Goal: Transaction & Acquisition: Purchase product/service

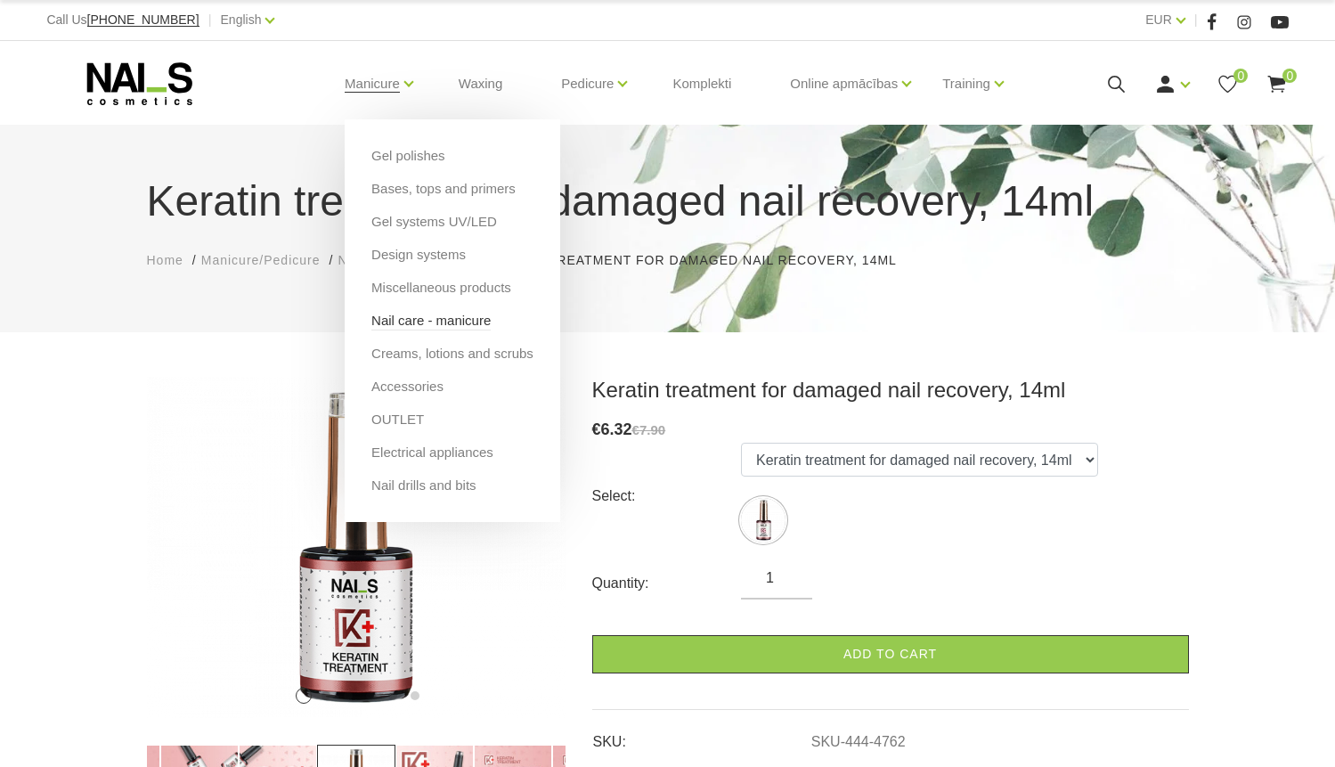
click at [398, 323] on link "Nail care - manicure" at bounding box center [430, 321] width 119 height 20
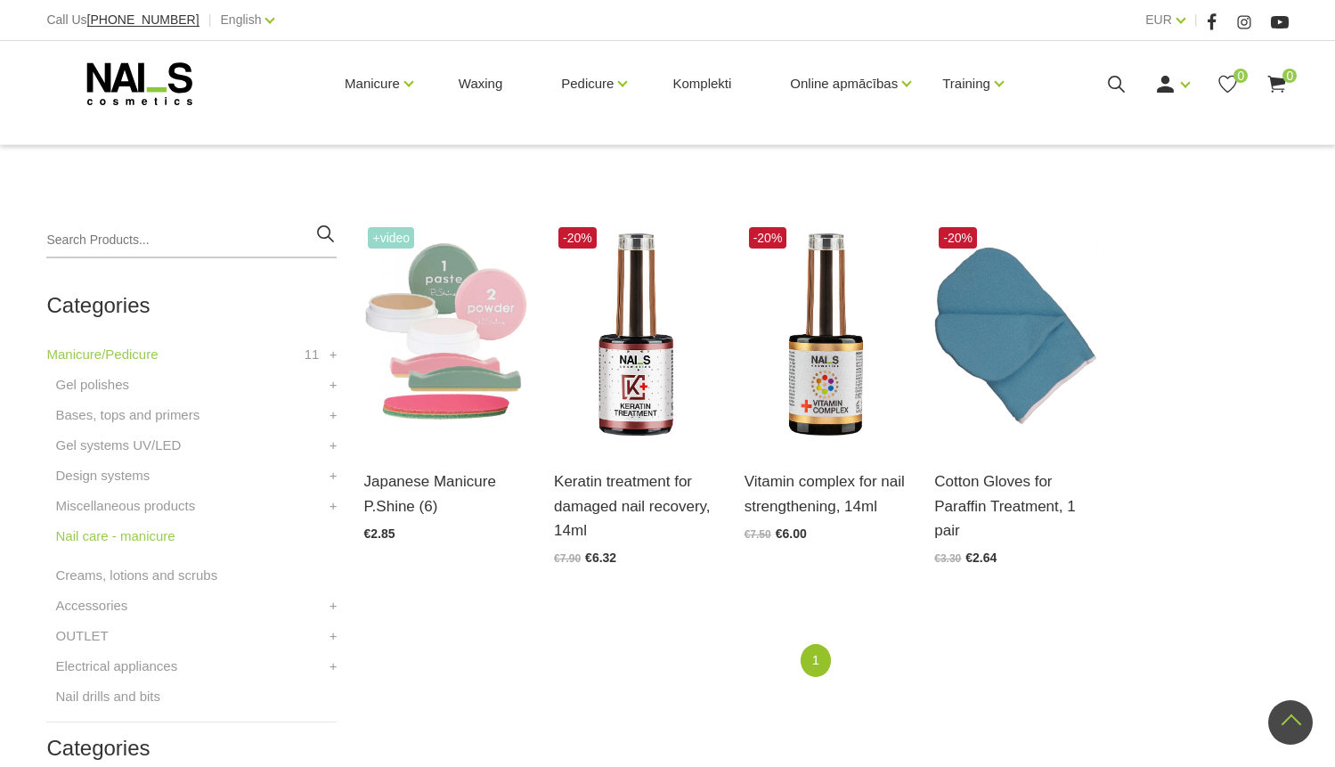
scroll to position [327, 0]
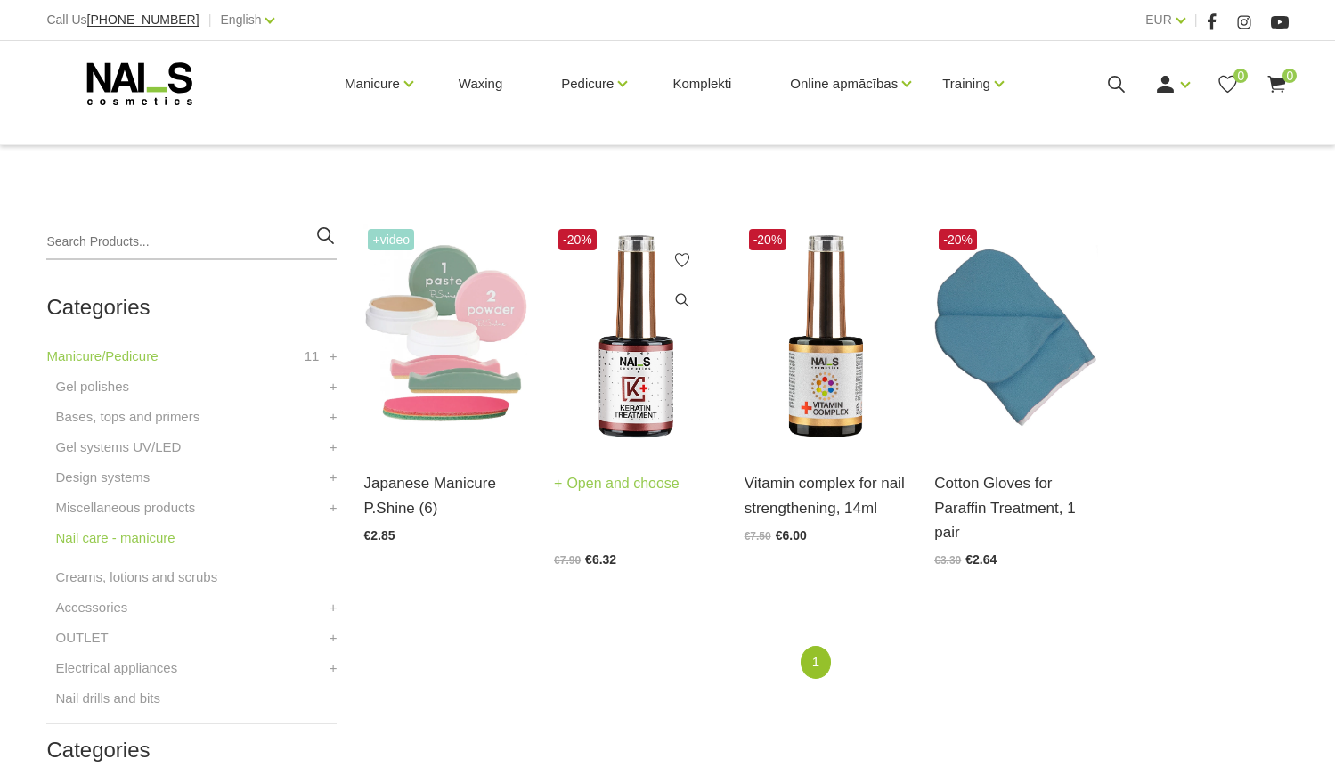
click at [650, 356] on img at bounding box center [636, 336] width 164 height 224
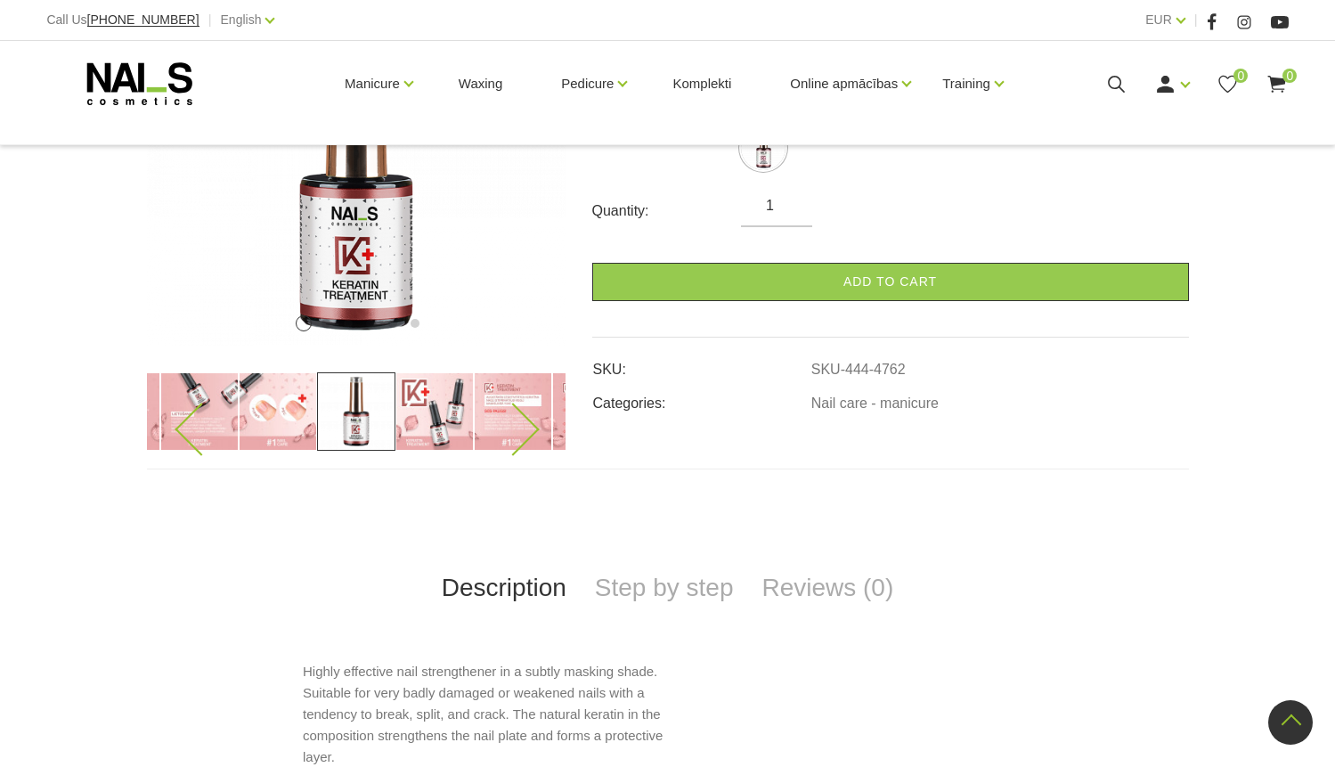
scroll to position [369, 0]
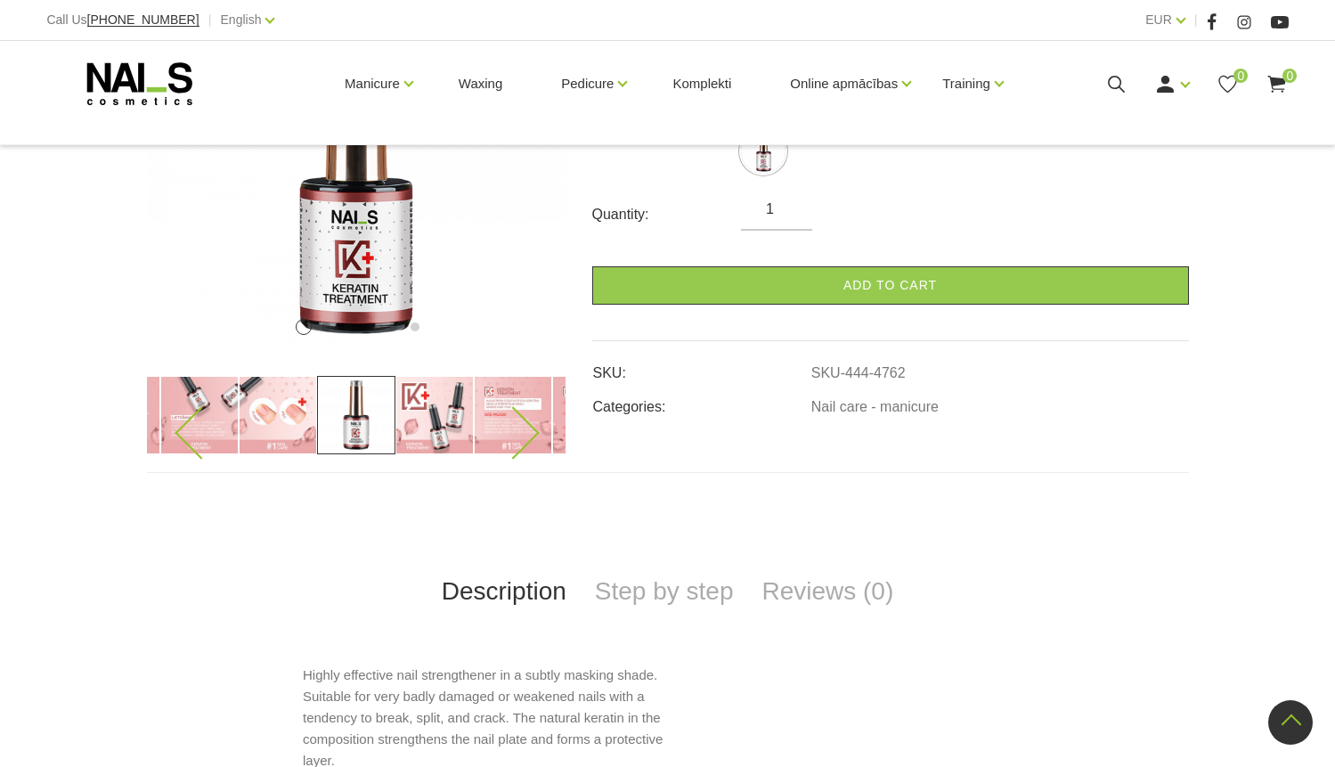
click at [195, 419] on icon at bounding box center [201, 432] width 53 height 53
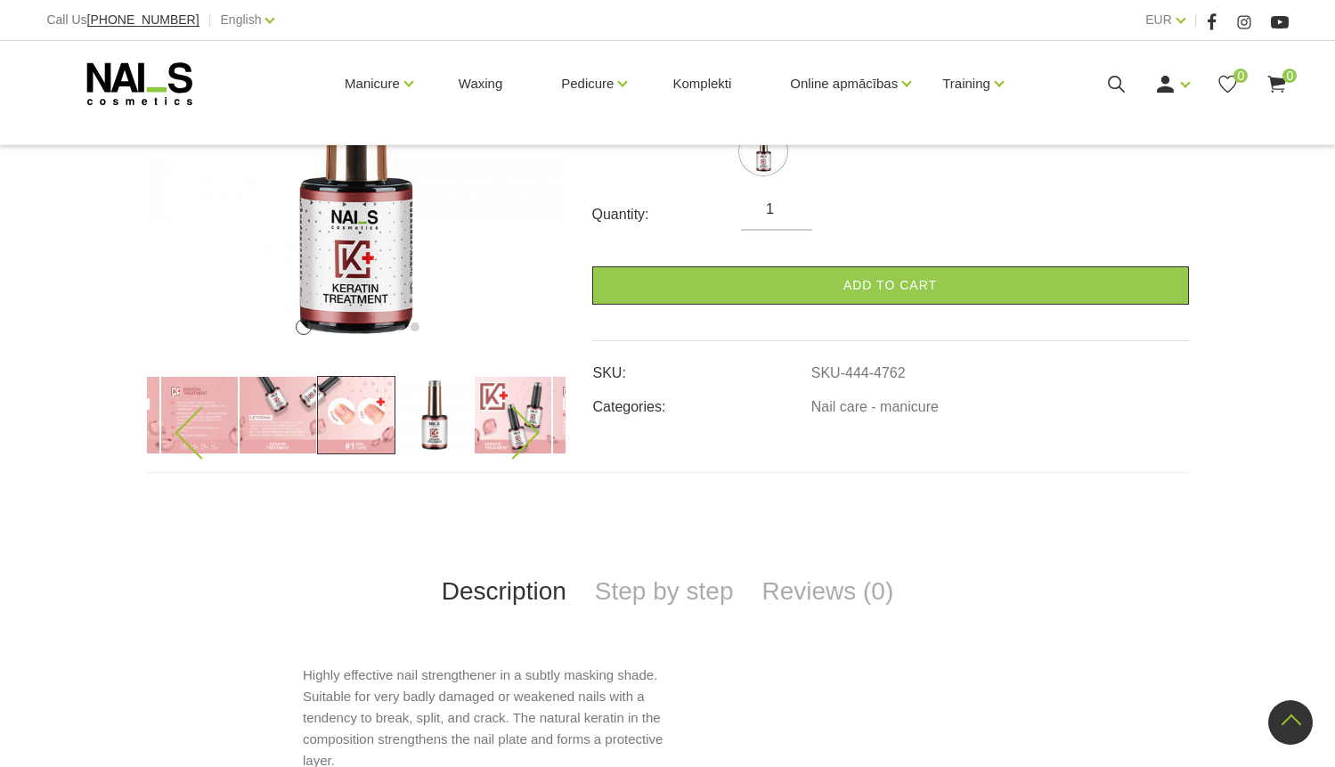
click at [223, 409] on img at bounding box center [199, 415] width 78 height 78
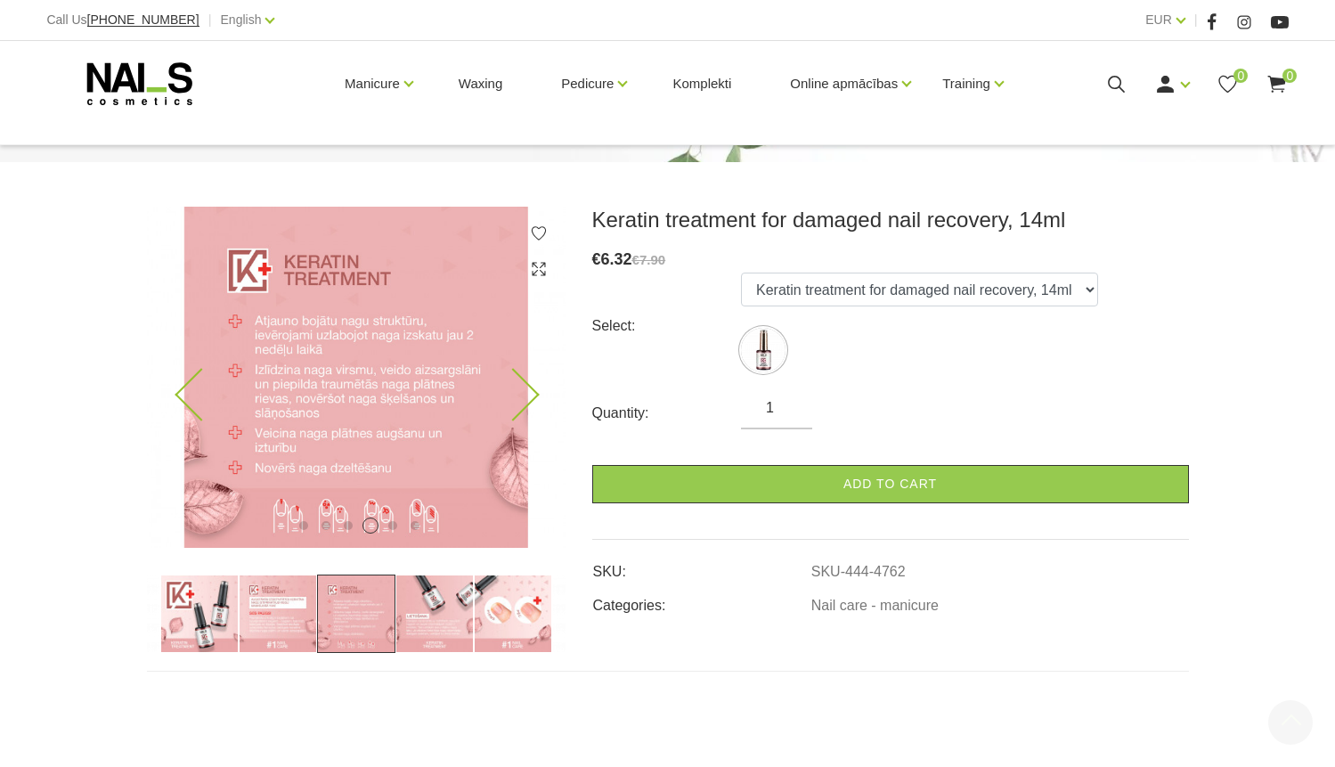
scroll to position [169, 0]
click at [530, 408] on img at bounding box center [356, 377] width 418 height 341
click at [523, 391] on icon at bounding box center [512, 396] width 53 height 53
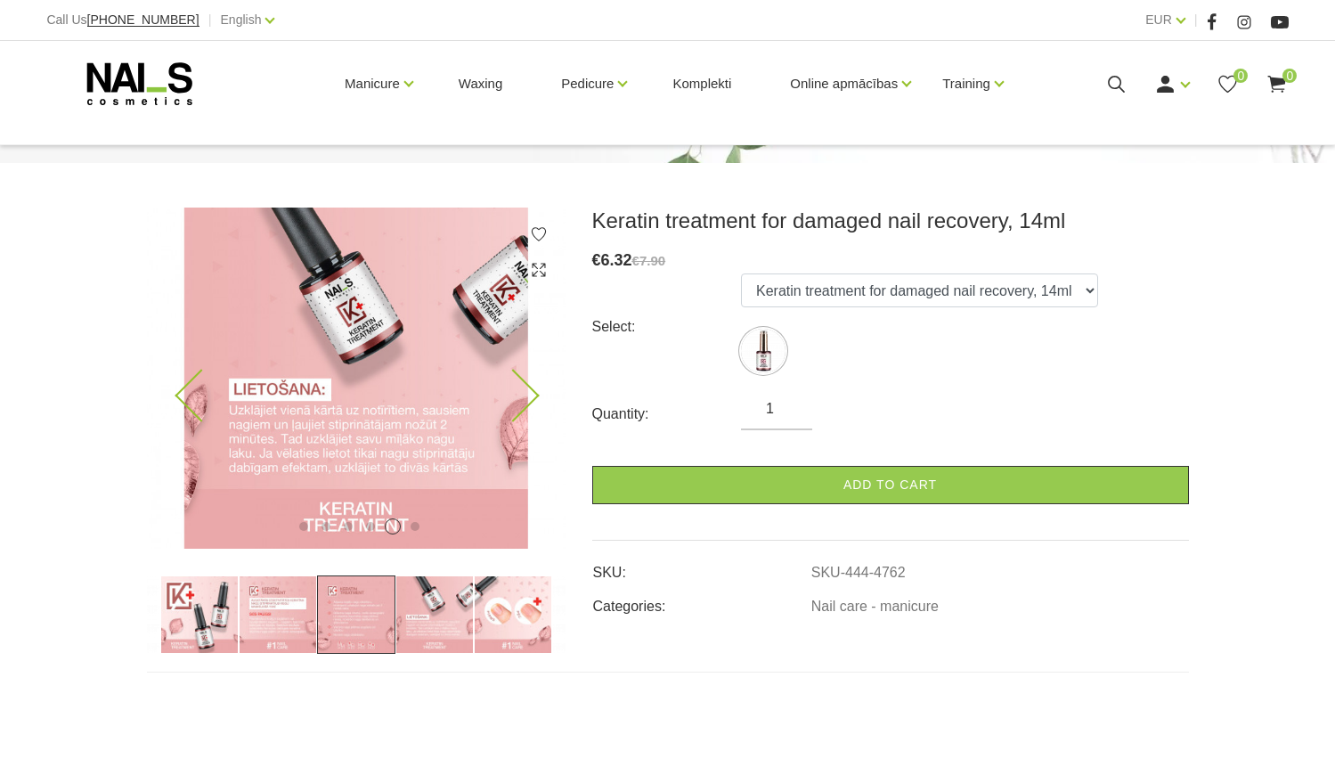
click at [523, 391] on icon at bounding box center [512, 396] width 53 height 53
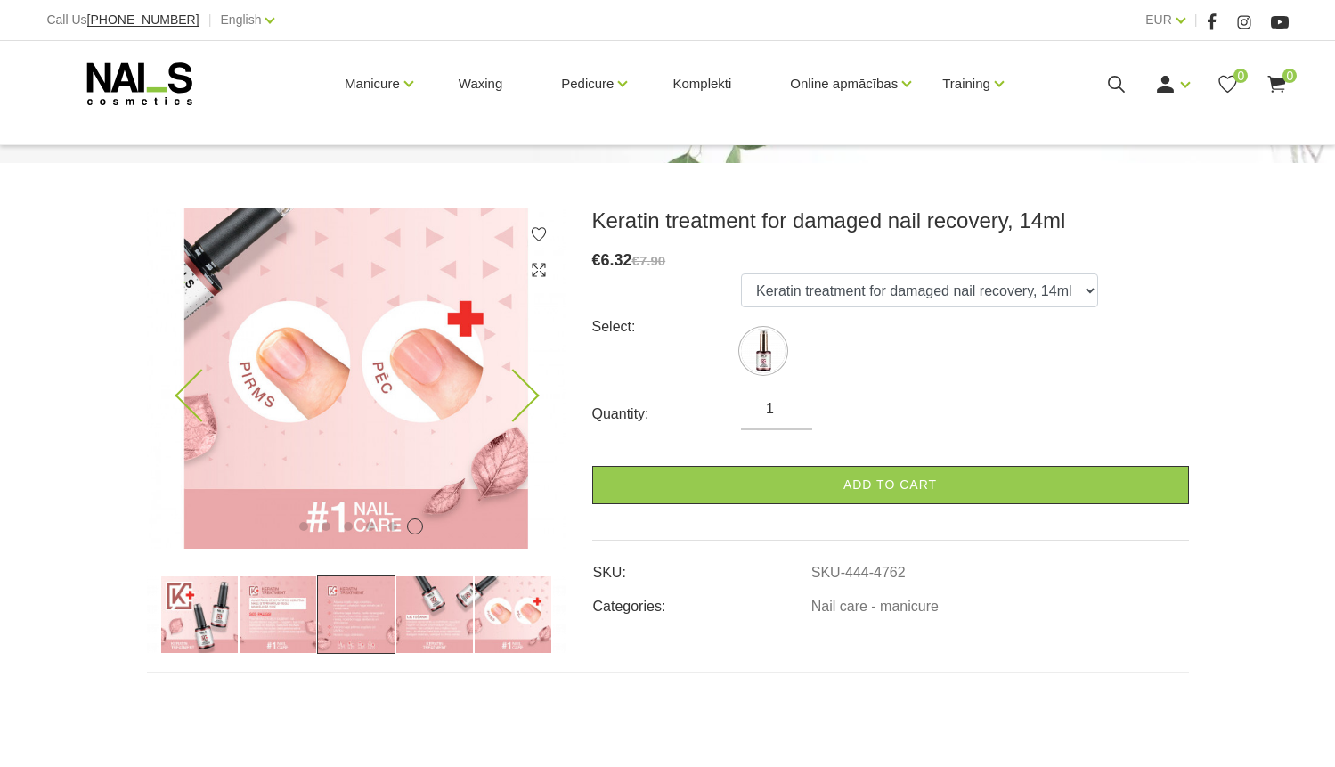
click at [523, 391] on icon at bounding box center [512, 396] width 53 height 53
click at [523, 390] on icon at bounding box center [512, 396] width 53 height 53
click at [189, 388] on icon at bounding box center [201, 396] width 53 height 53
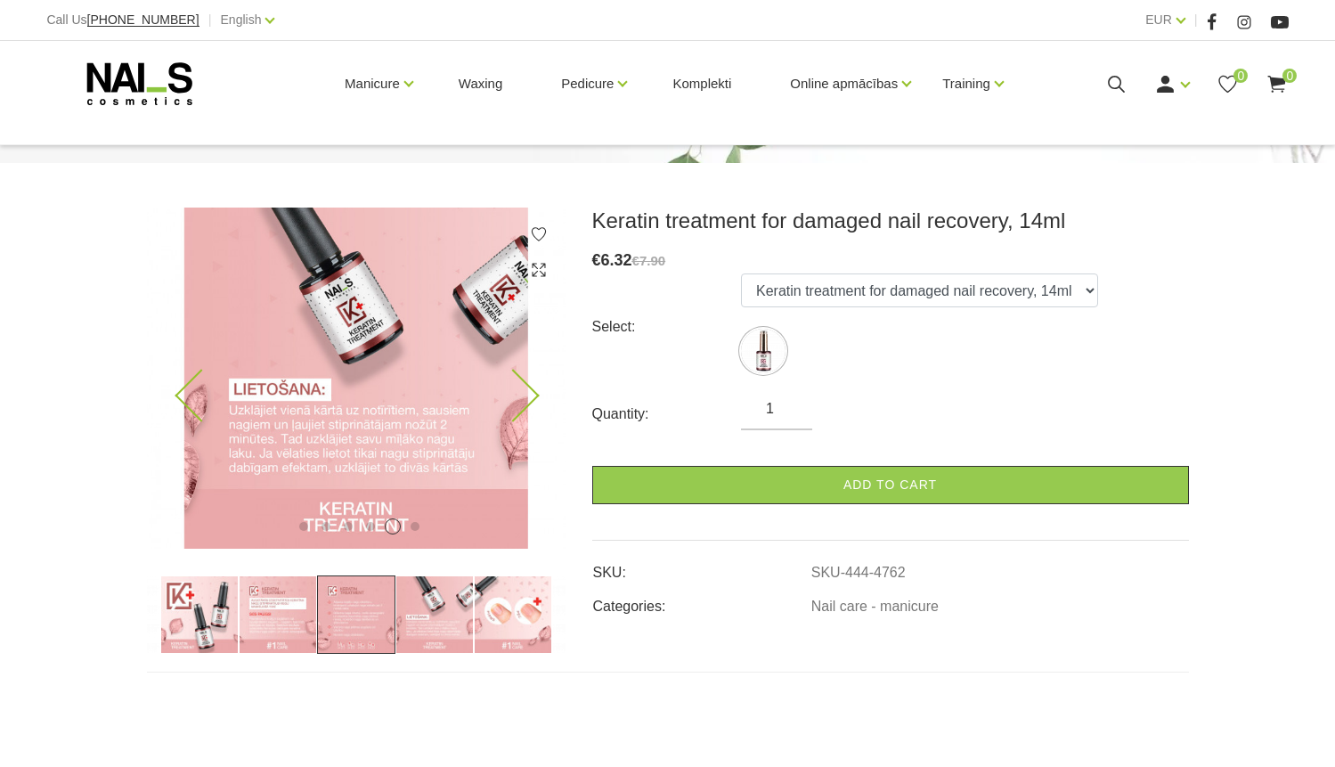
click at [189, 389] on icon at bounding box center [201, 396] width 53 height 53
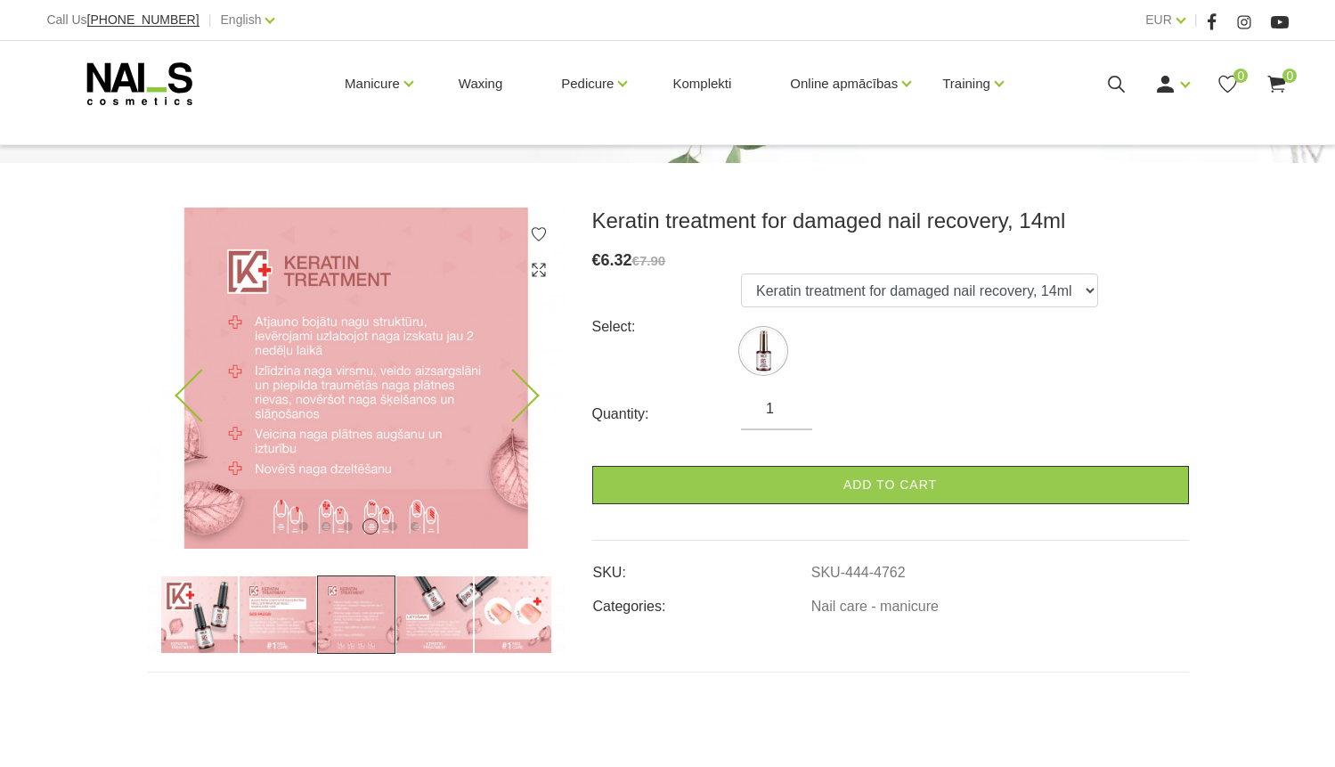
click at [189, 389] on icon at bounding box center [201, 396] width 53 height 53
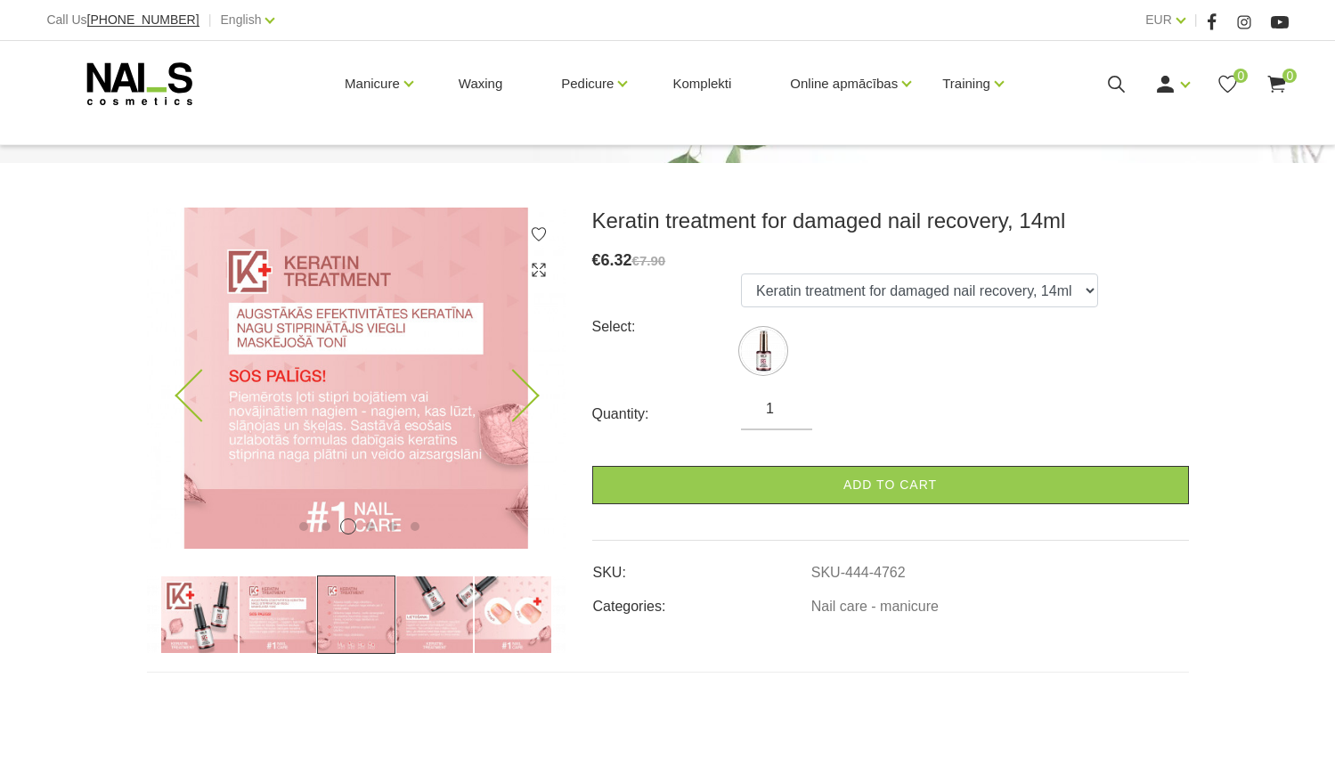
click at [189, 389] on icon at bounding box center [201, 396] width 53 height 53
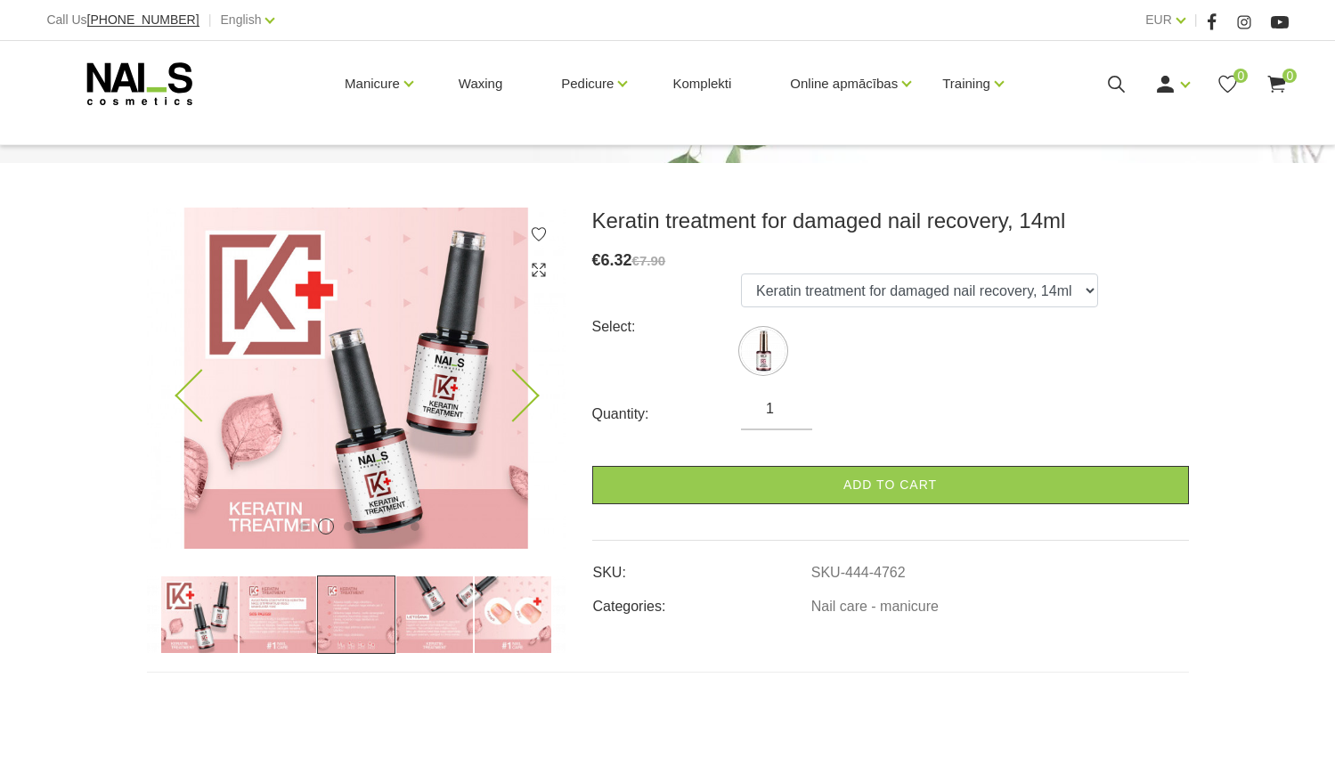
click at [189, 389] on icon at bounding box center [201, 396] width 53 height 53
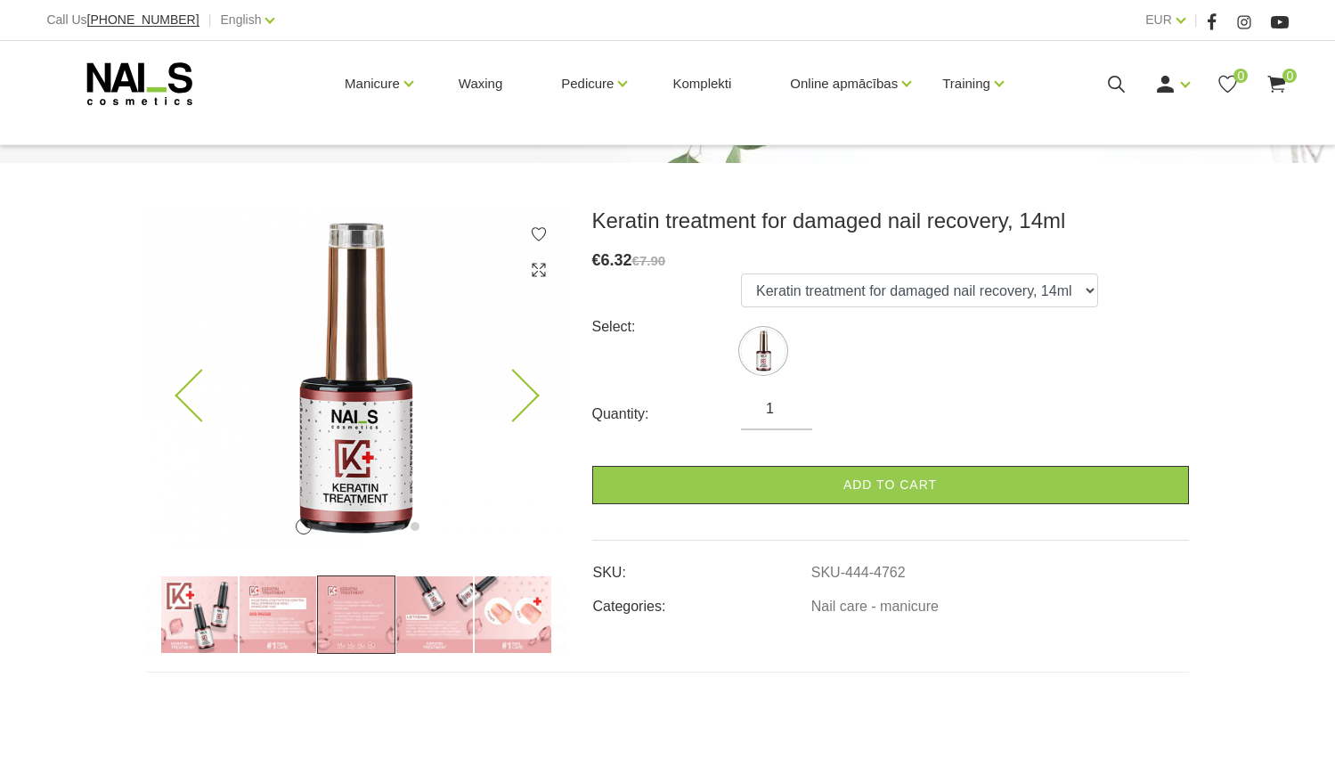
click at [189, 389] on icon at bounding box center [201, 396] width 53 height 53
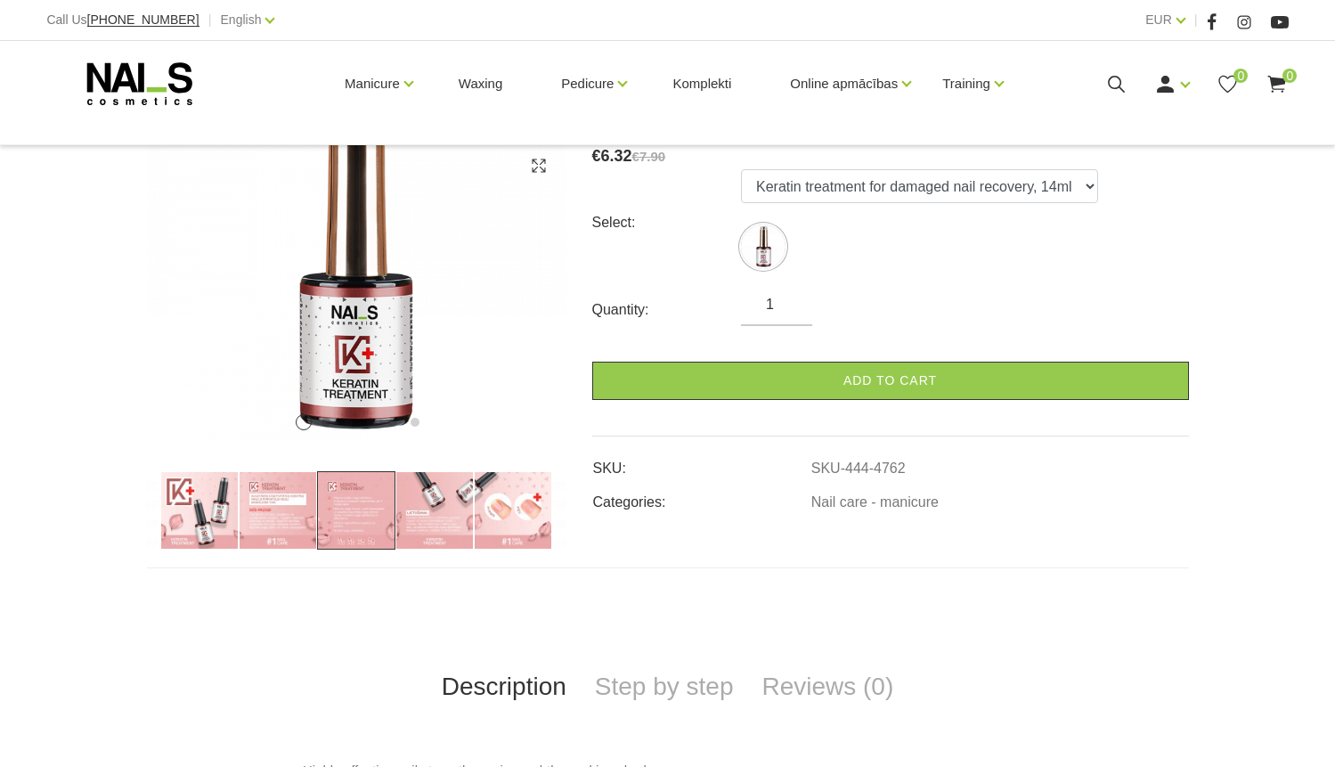
scroll to position [274, 0]
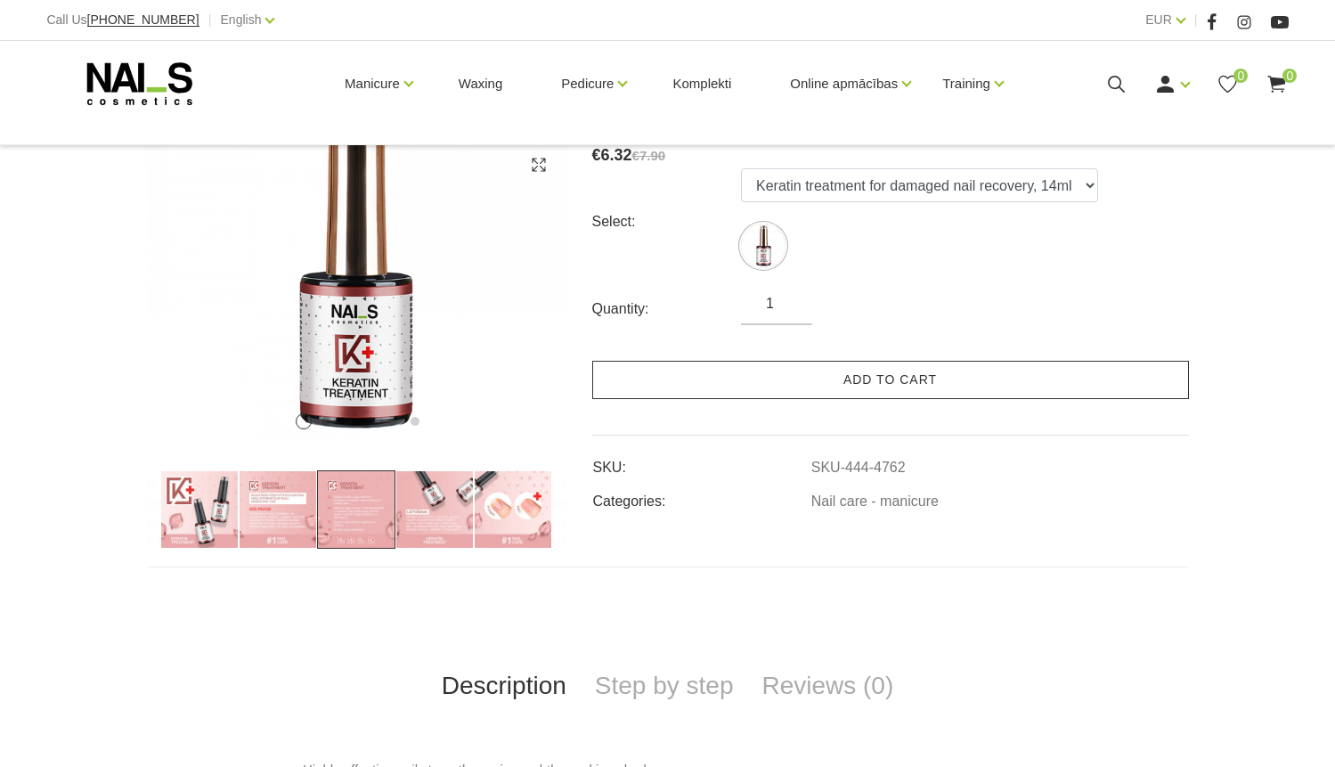
click at [932, 386] on link "Add to cart" at bounding box center [890, 380] width 597 height 38
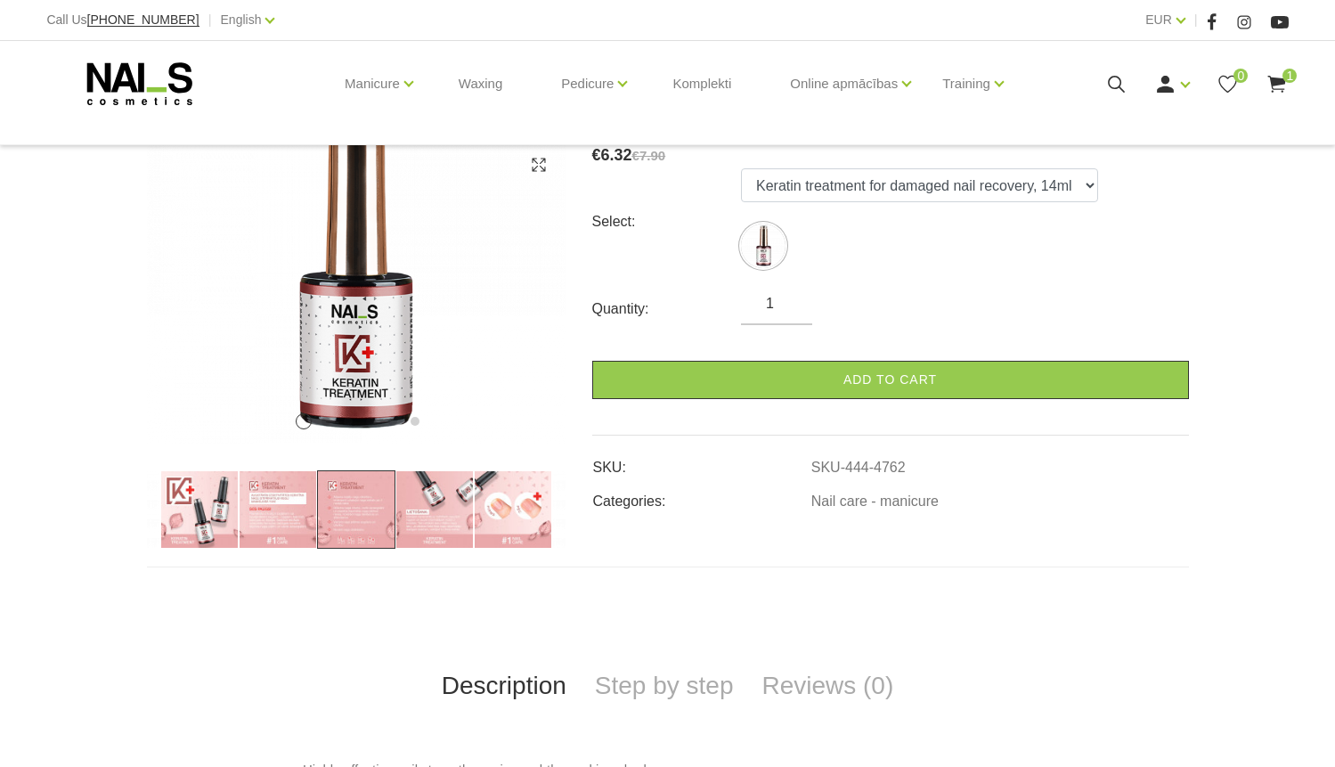
click at [1278, 83] on use at bounding box center [1277, 84] width 18 height 17
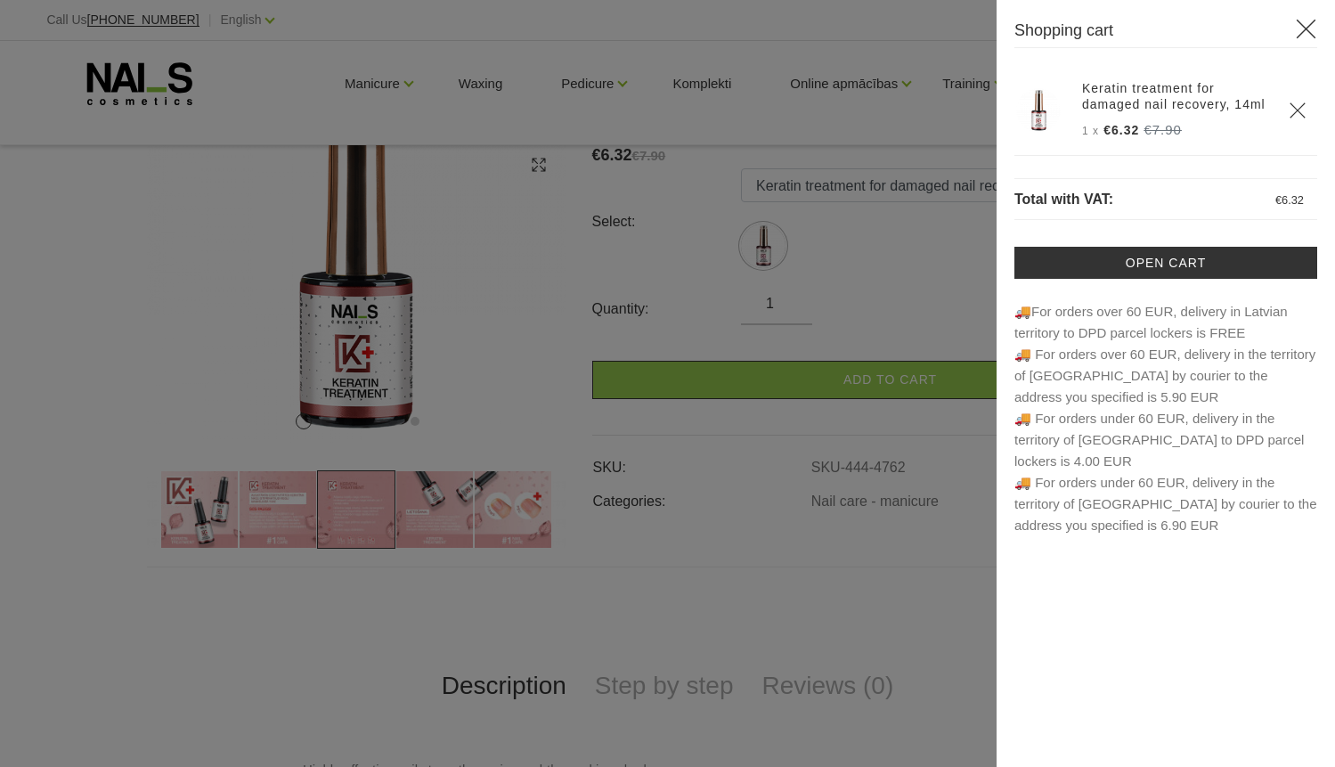
click at [1300, 20] on icon at bounding box center [1306, 29] width 22 height 22
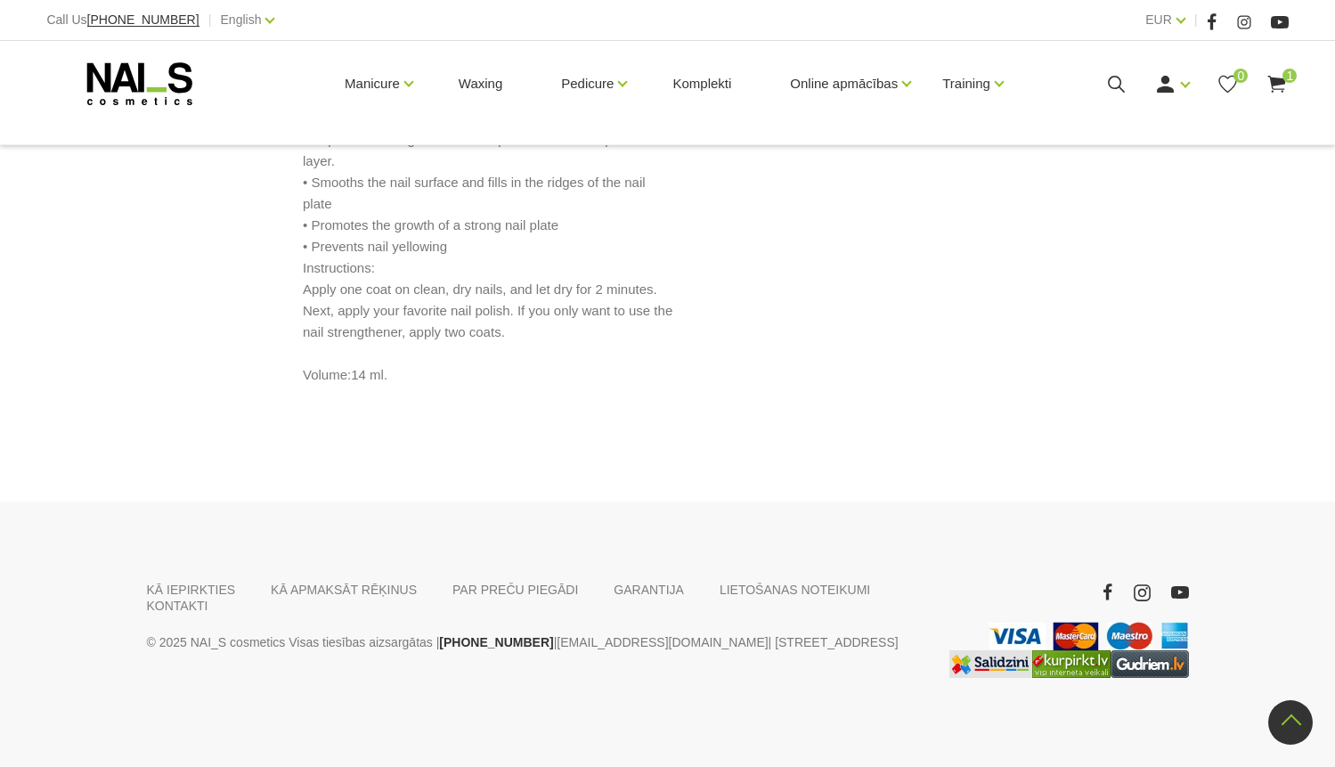
scroll to position [969, 0]
click at [540, 592] on link "PAR PREČU PIEGĀDI" at bounding box center [515, 589] width 126 height 16
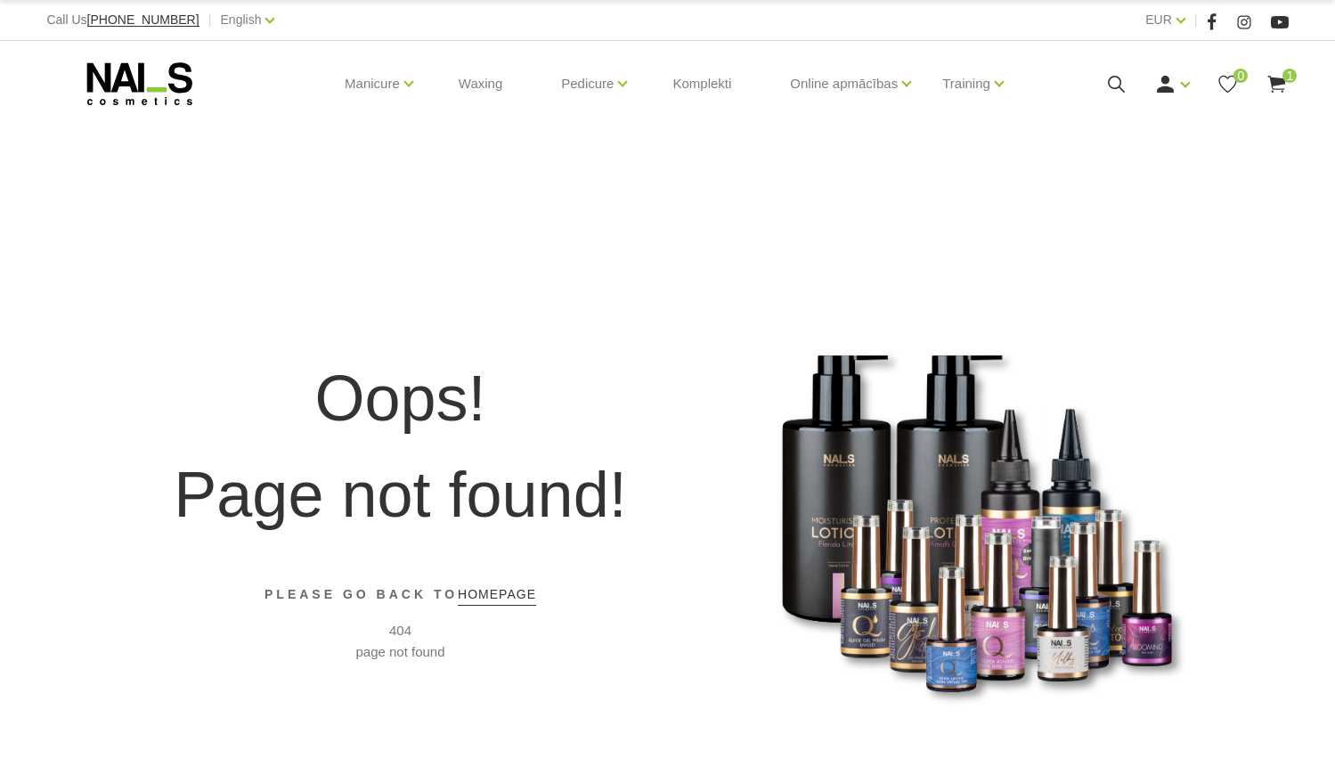
click at [177, 81] on icon at bounding box center [139, 83] width 187 height 45
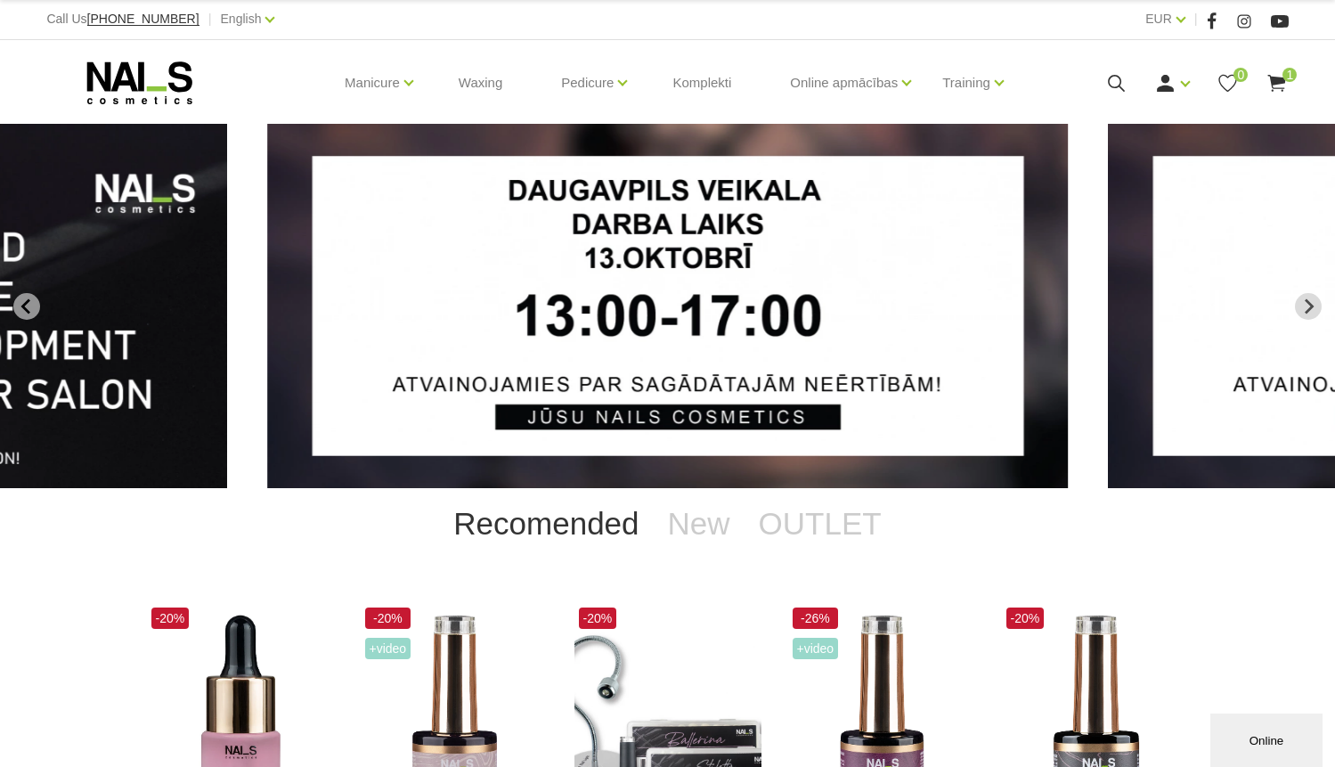
scroll to position [1, 0]
click at [1299, 307] on button "Next slide" at bounding box center [1308, 306] width 27 height 27
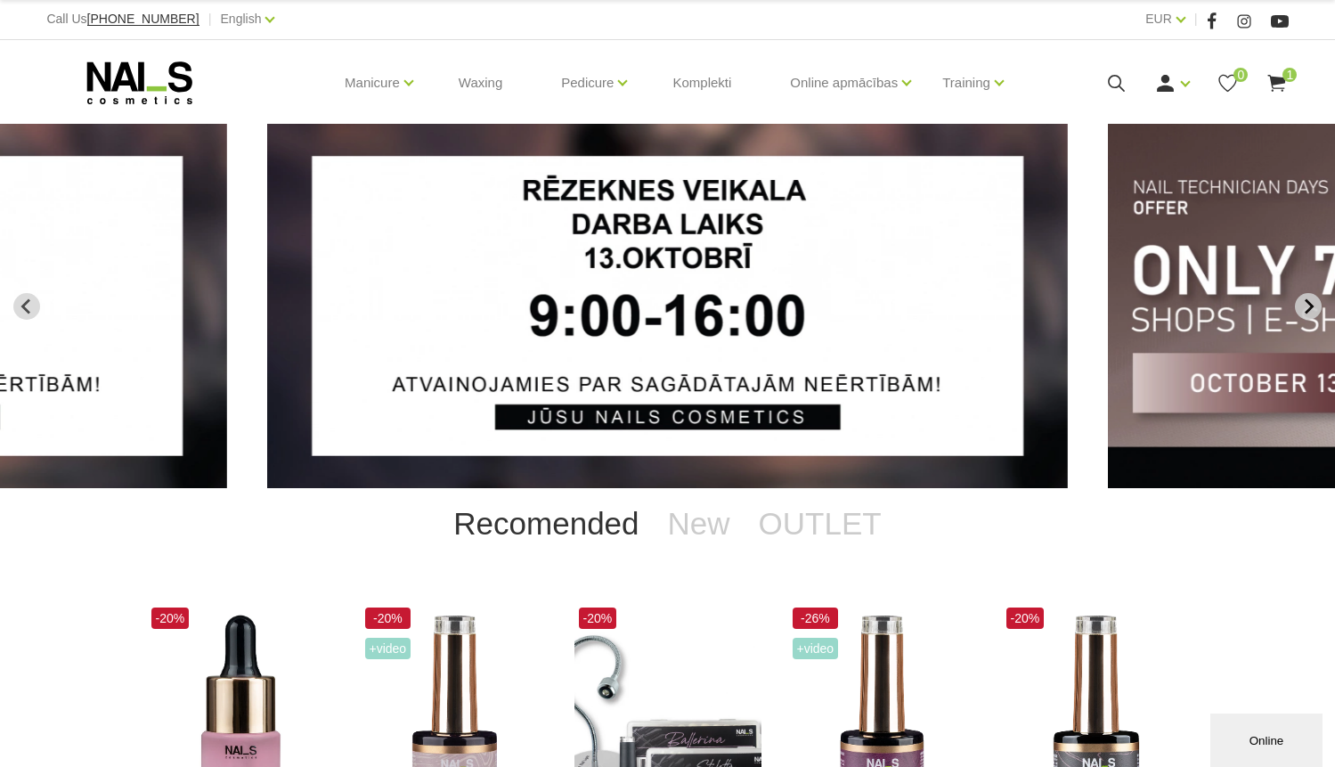
click at [1305, 304] on icon "Next slide" at bounding box center [1308, 306] width 16 height 16
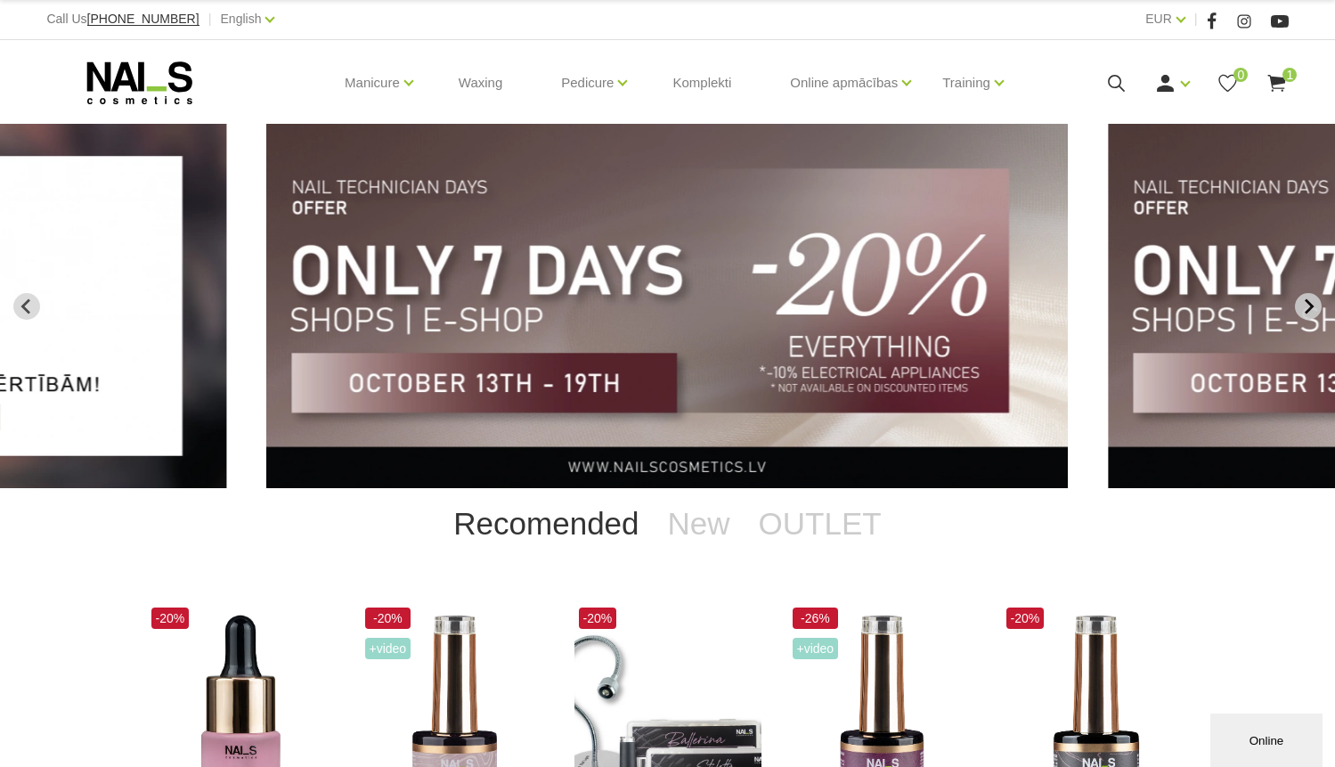
click at [1305, 305] on icon "Next slide" at bounding box center [1308, 306] width 16 height 16
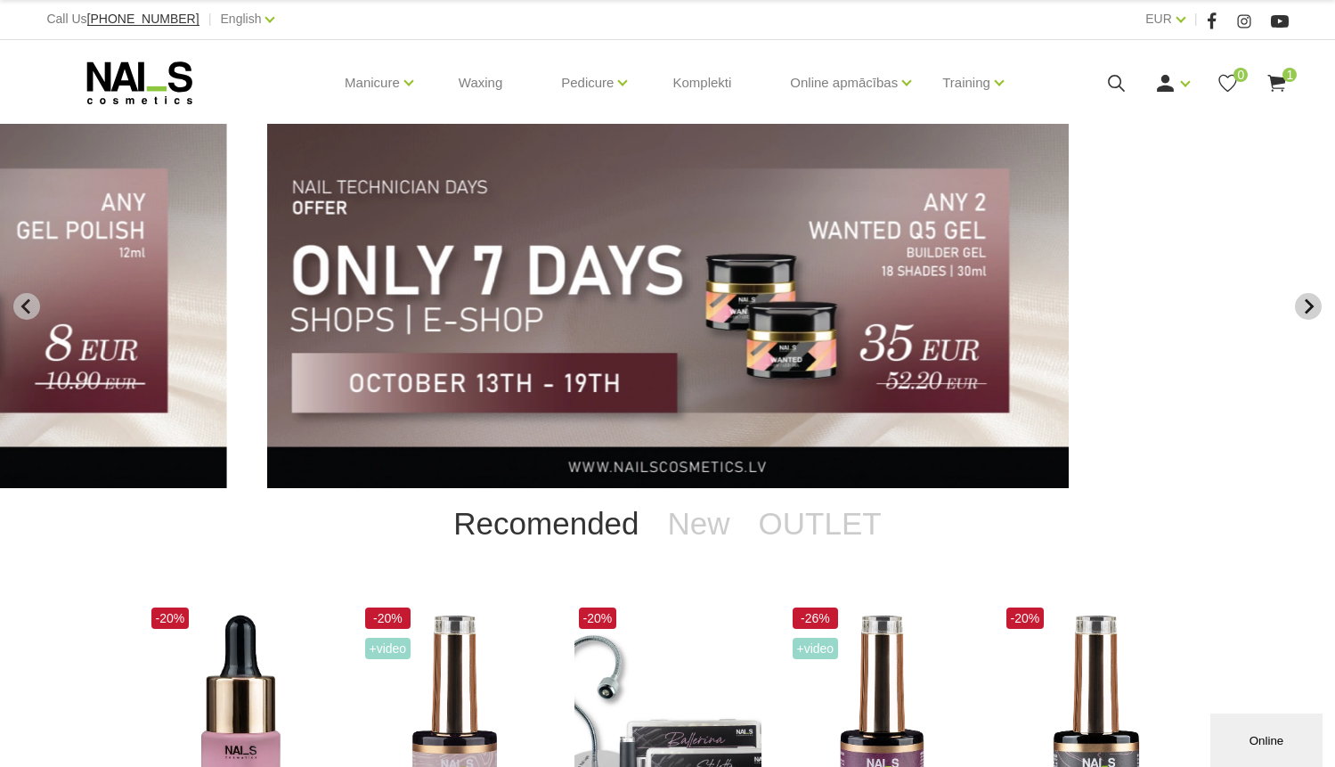
click at [1305, 305] on icon "Next slide" at bounding box center [1308, 306] width 16 height 16
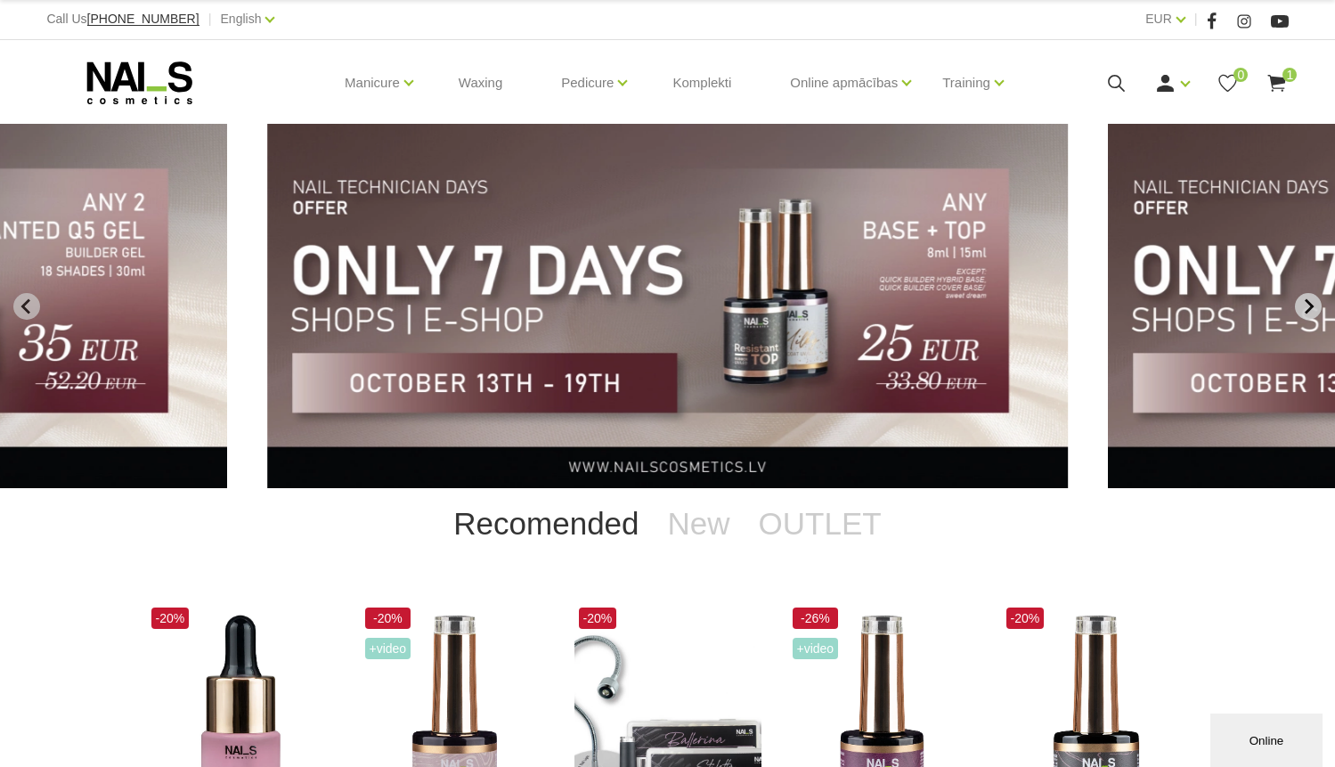
click at [1305, 305] on icon "Next slide" at bounding box center [1308, 306] width 16 height 16
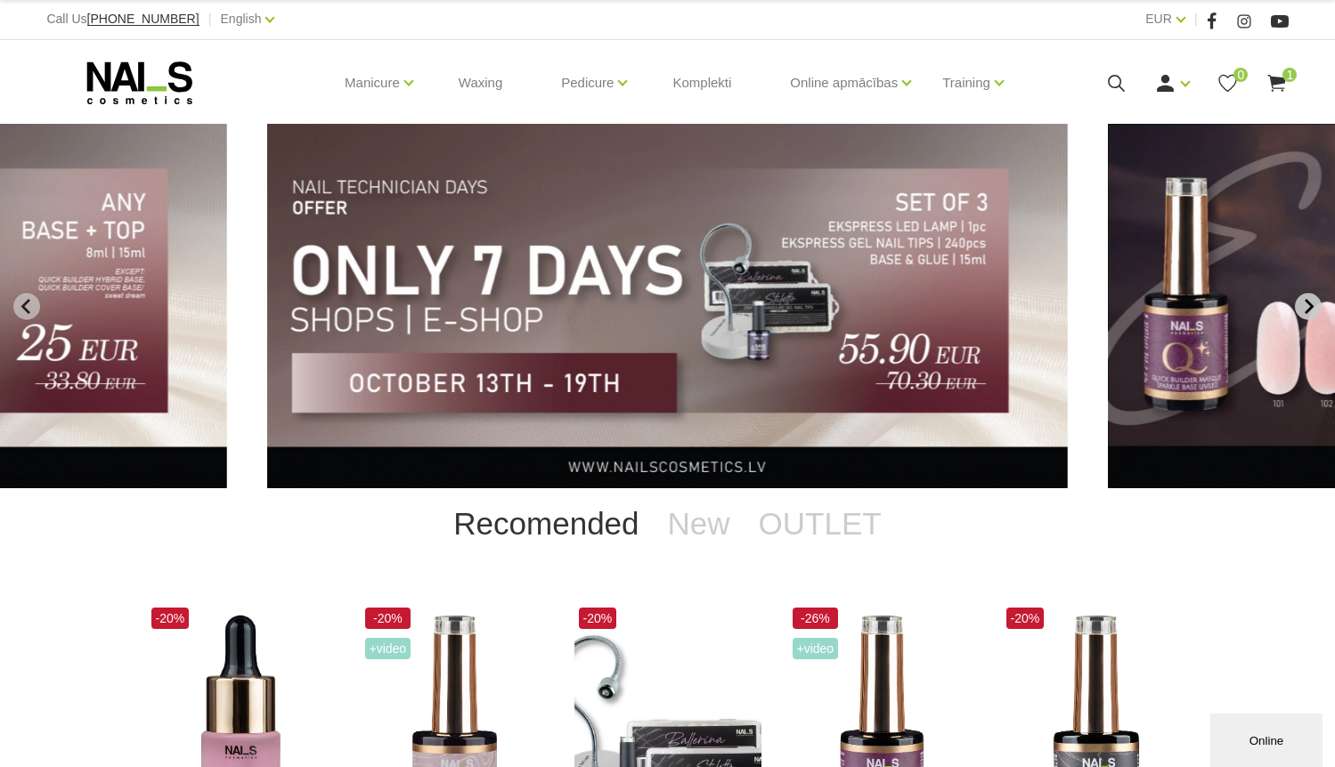
click at [1305, 305] on icon "Next slide" at bounding box center [1308, 306] width 16 height 16
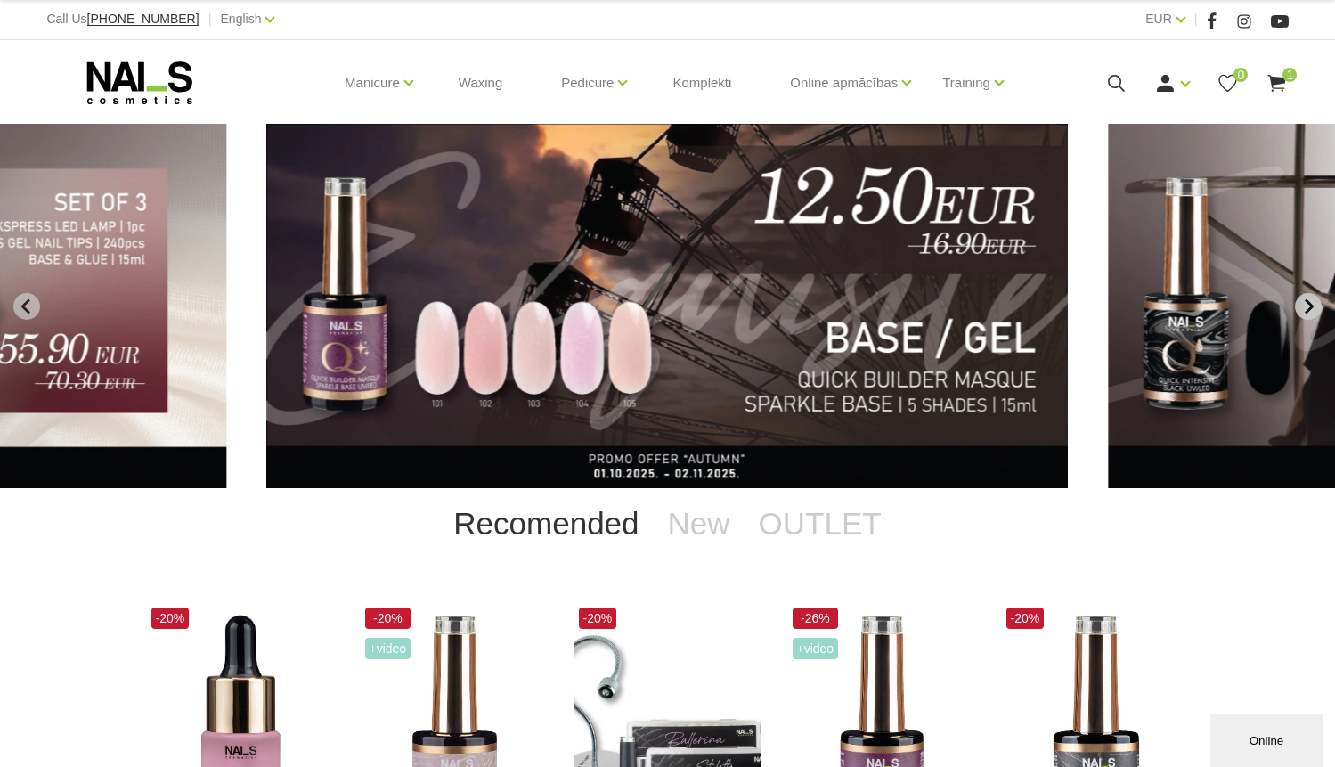
click at [1305, 305] on icon "Next slide" at bounding box center [1308, 306] width 16 height 16
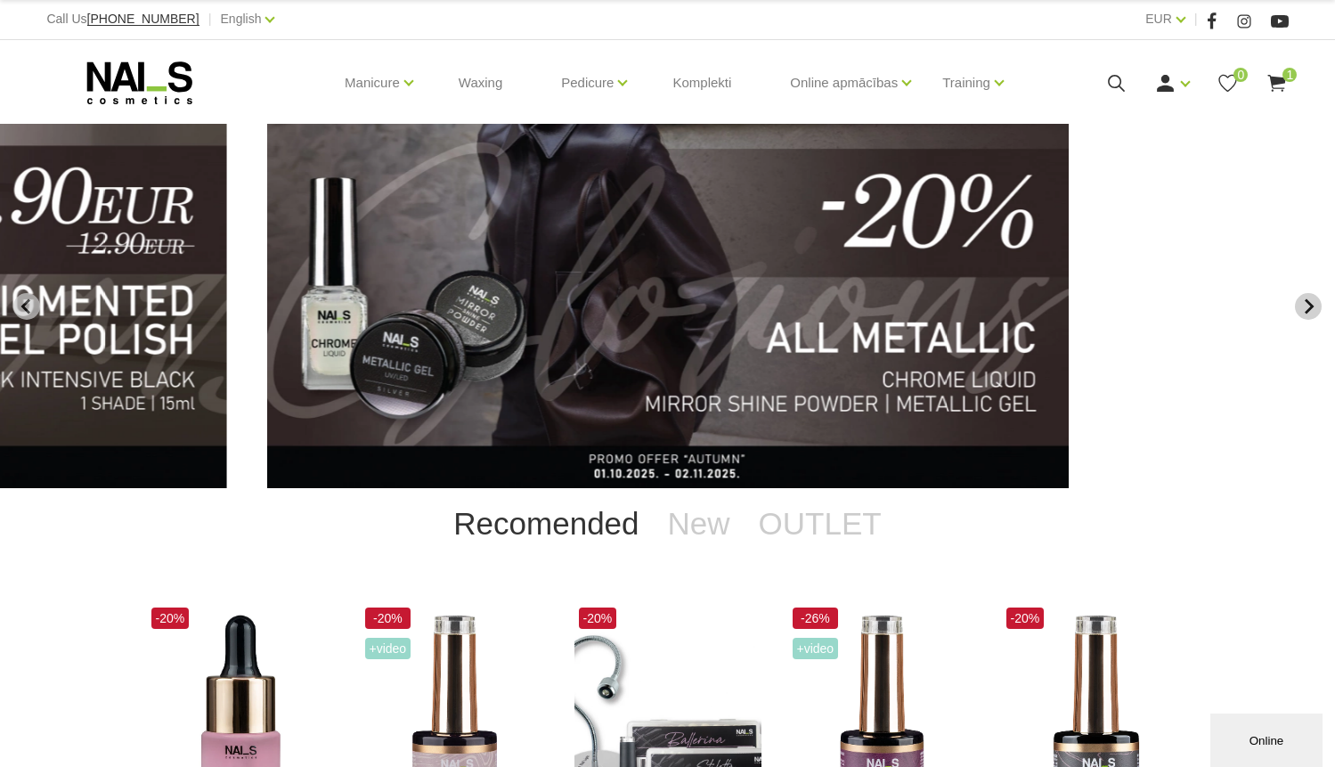
click at [1305, 308] on icon "Next slide" at bounding box center [1308, 306] width 16 height 16
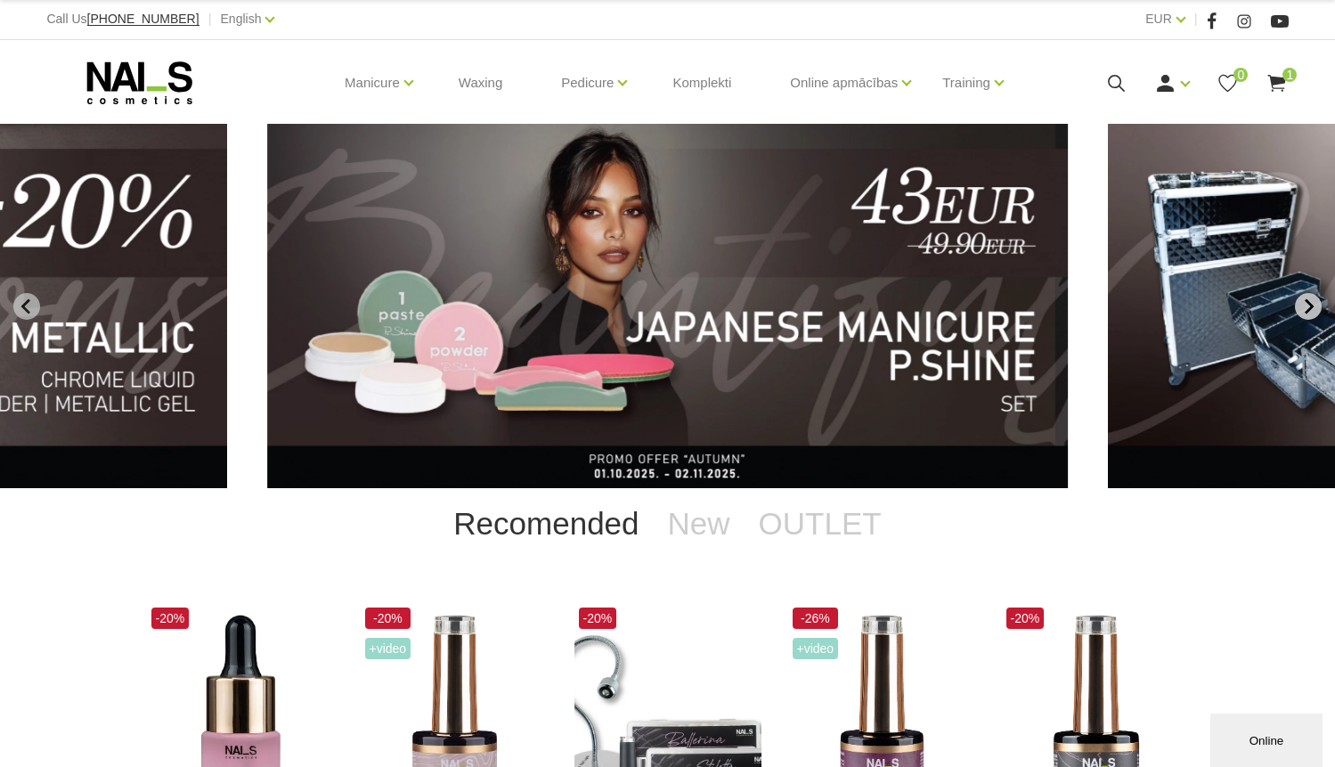
click at [1306, 307] on icon "Next slide" at bounding box center [1308, 306] width 16 height 16
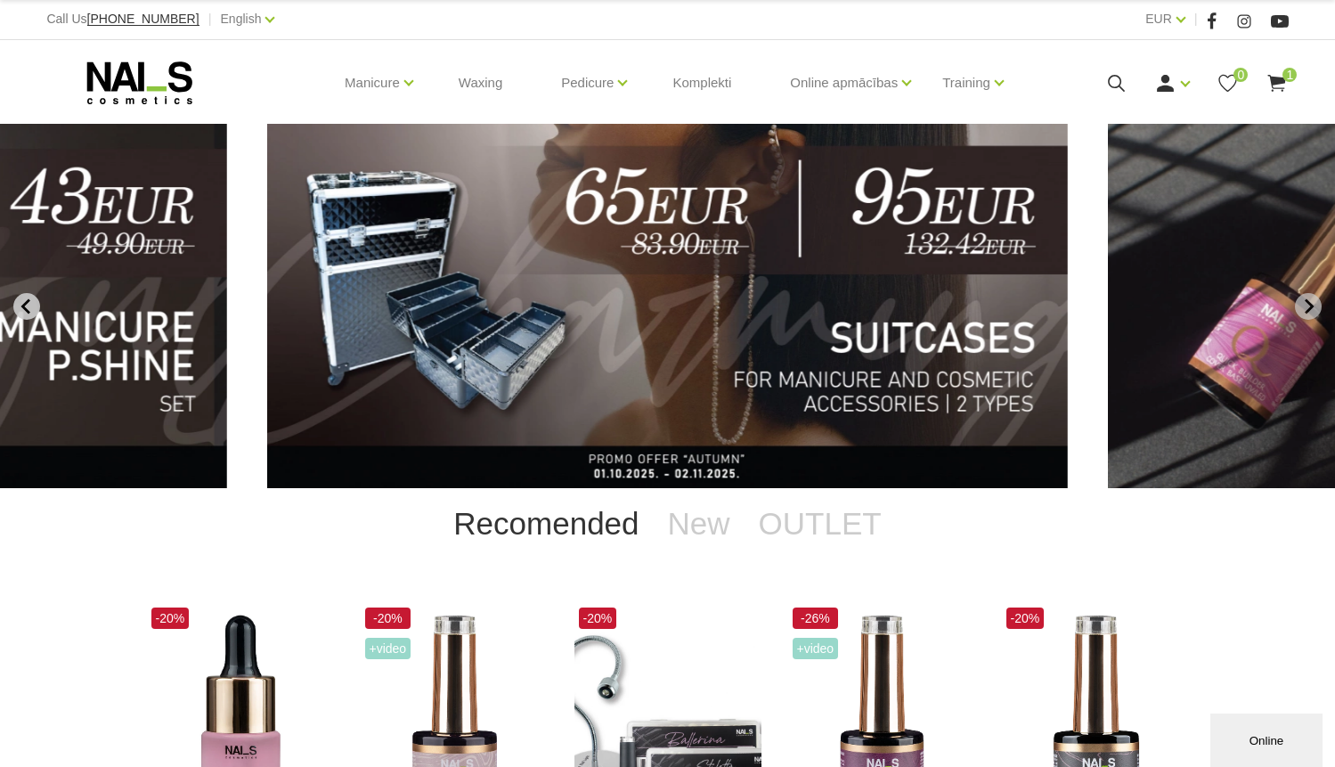
click at [30, 303] on icon "Previous slide" at bounding box center [27, 306] width 16 height 16
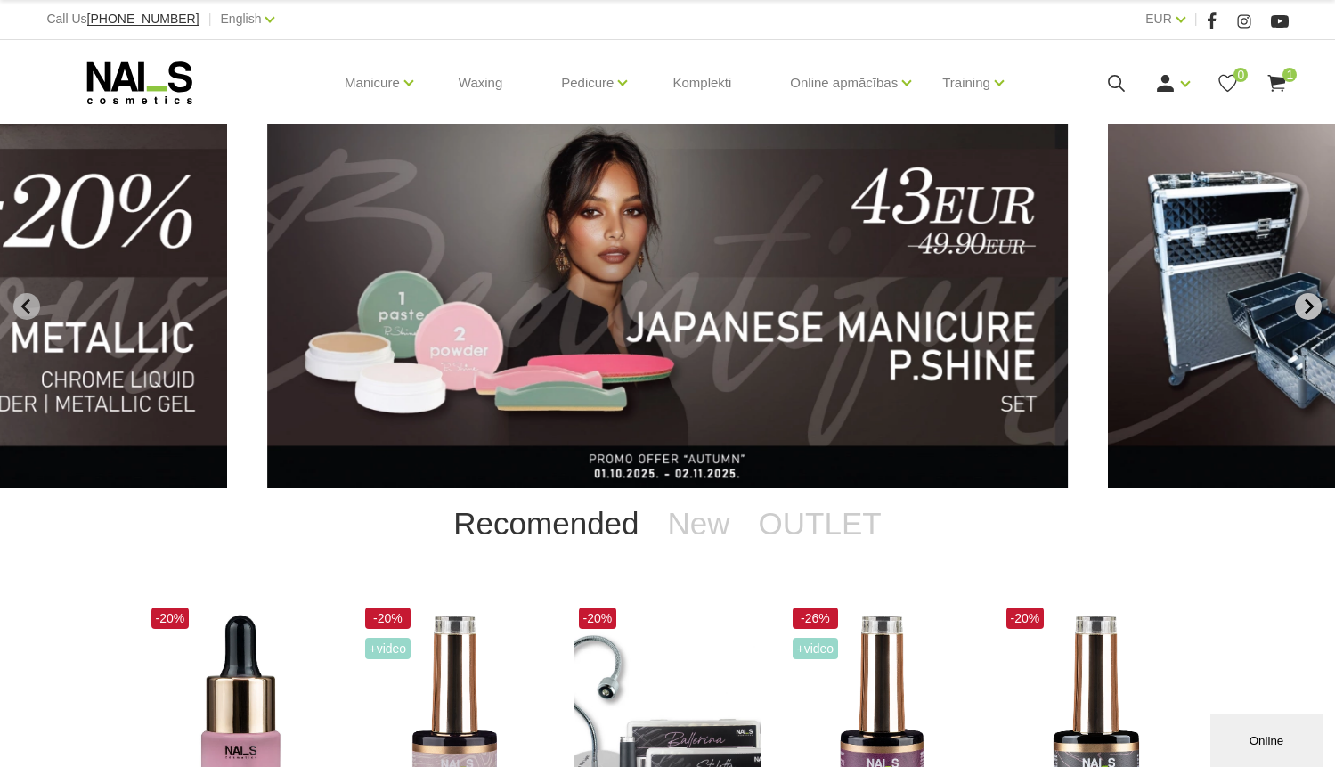
click at [1303, 313] on icon "Next slide" at bounding box center [1308, 306] width 16 height 16
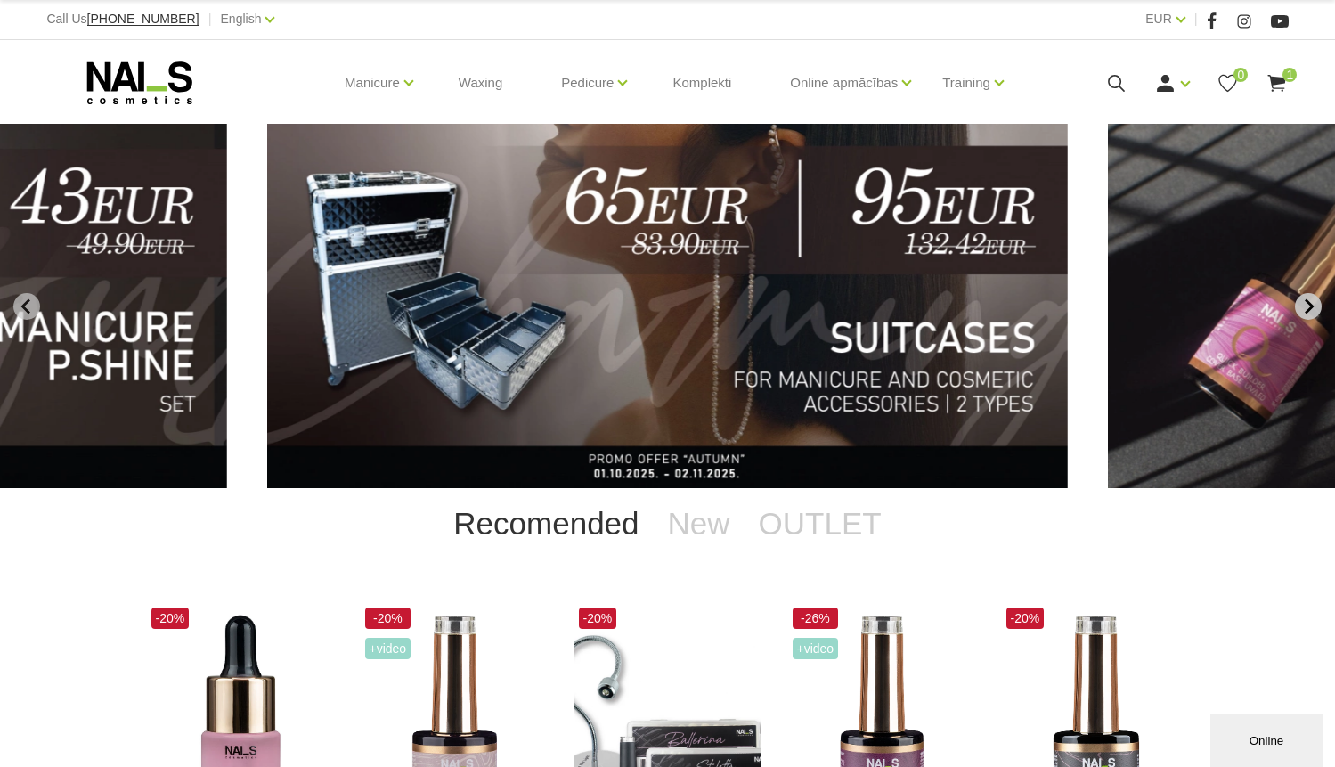
click at [1299, 307] on button "Next slide" at bounding box center [1308, 306] width 27 height 27
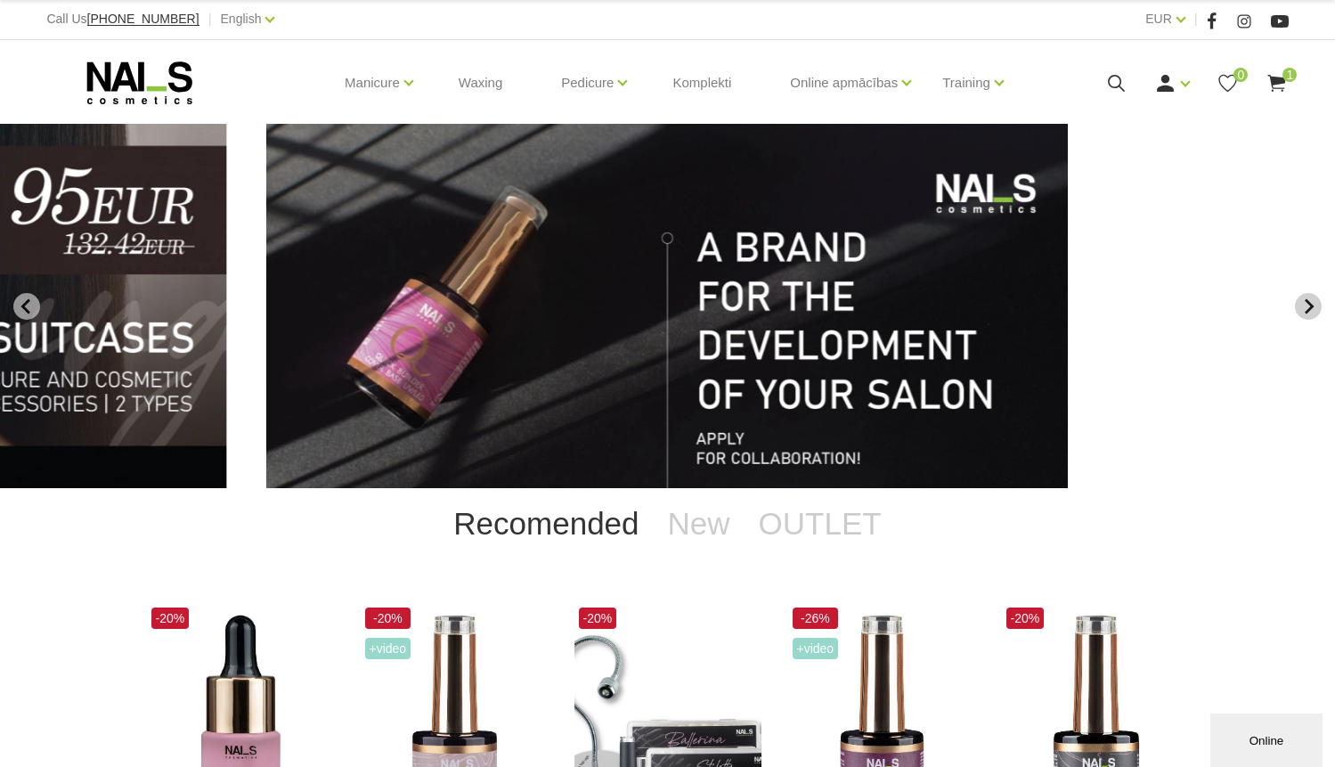
click at [1299, 307] on button "Next slide" at bounding box center [1308, 306] width 27 height 27
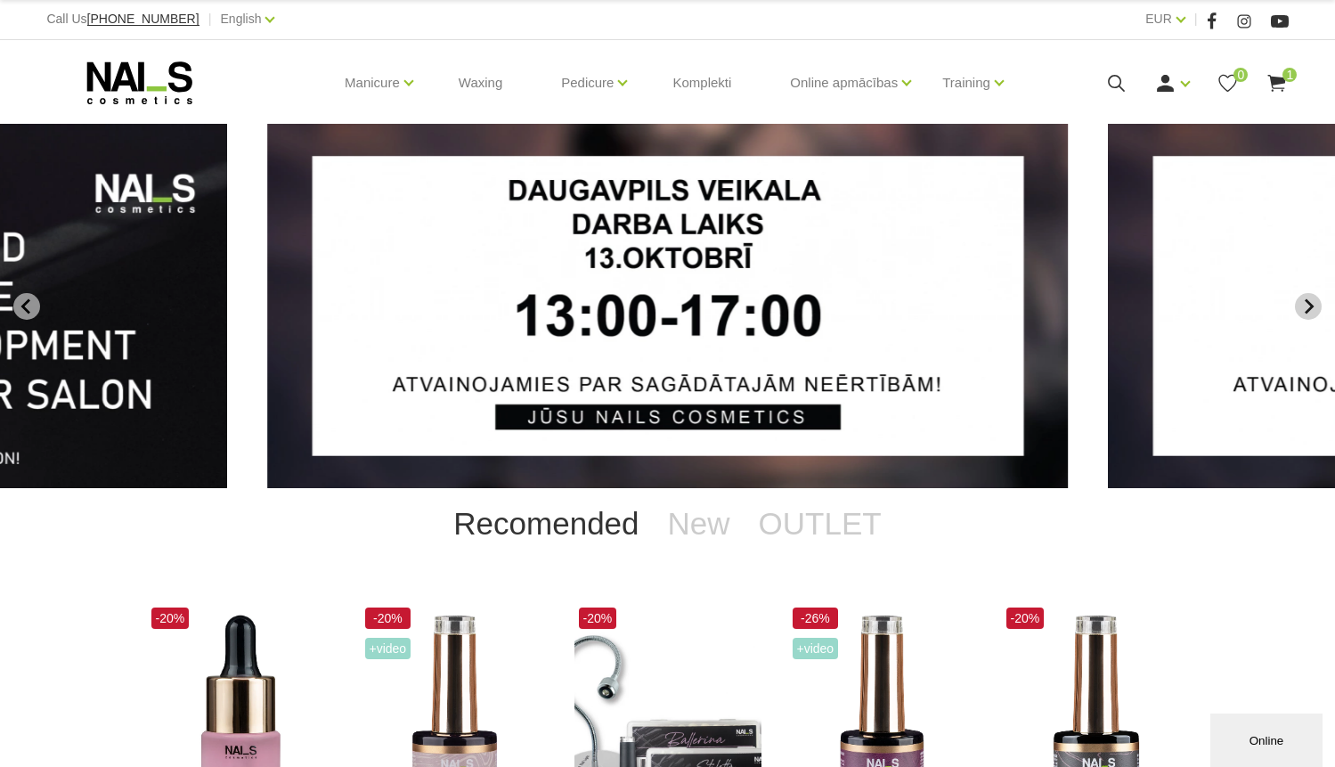
click at [1299, 307] on button "Next slide" at bounding box center [1308, 306] width 27 height 27
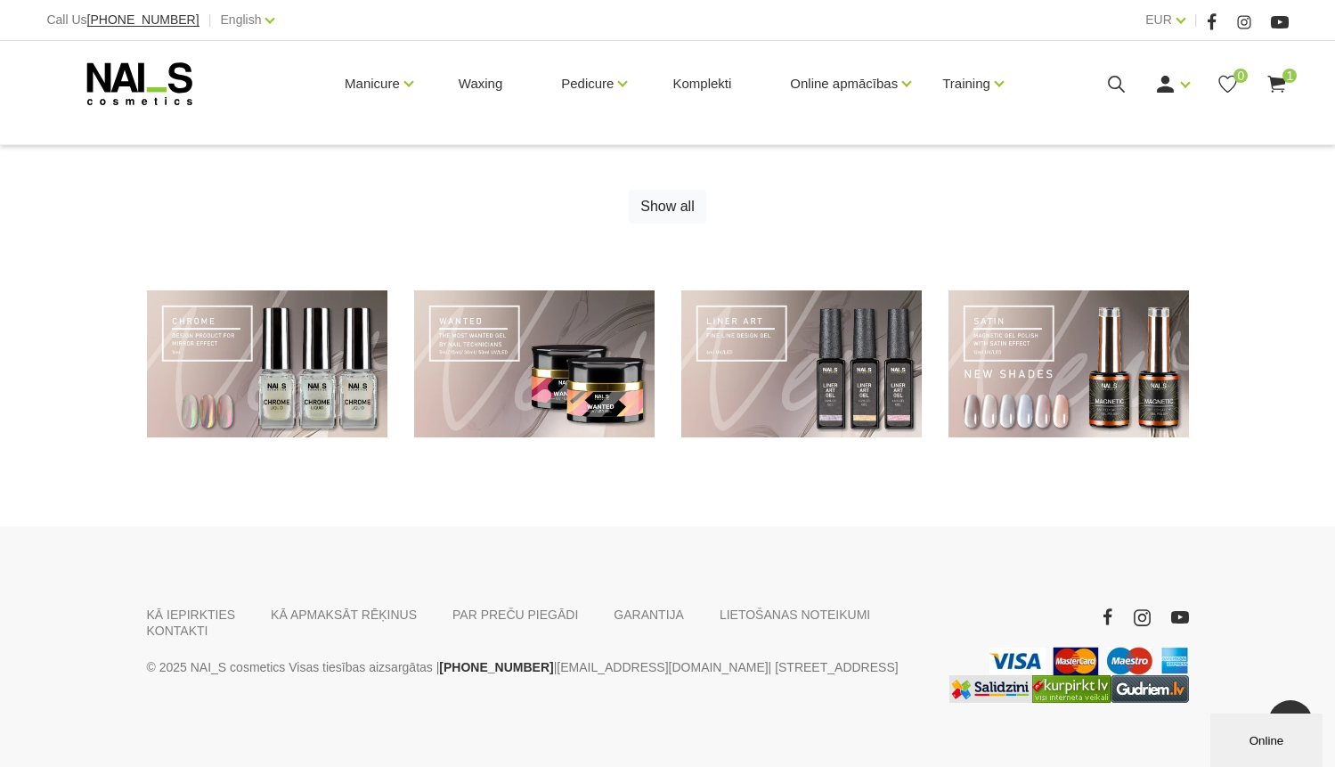
scroll to position [0, 0]
click at [538, 606] on link "PAR PREČU PIEGĀDI" at bounding box center [515, 614] width 126 height 16
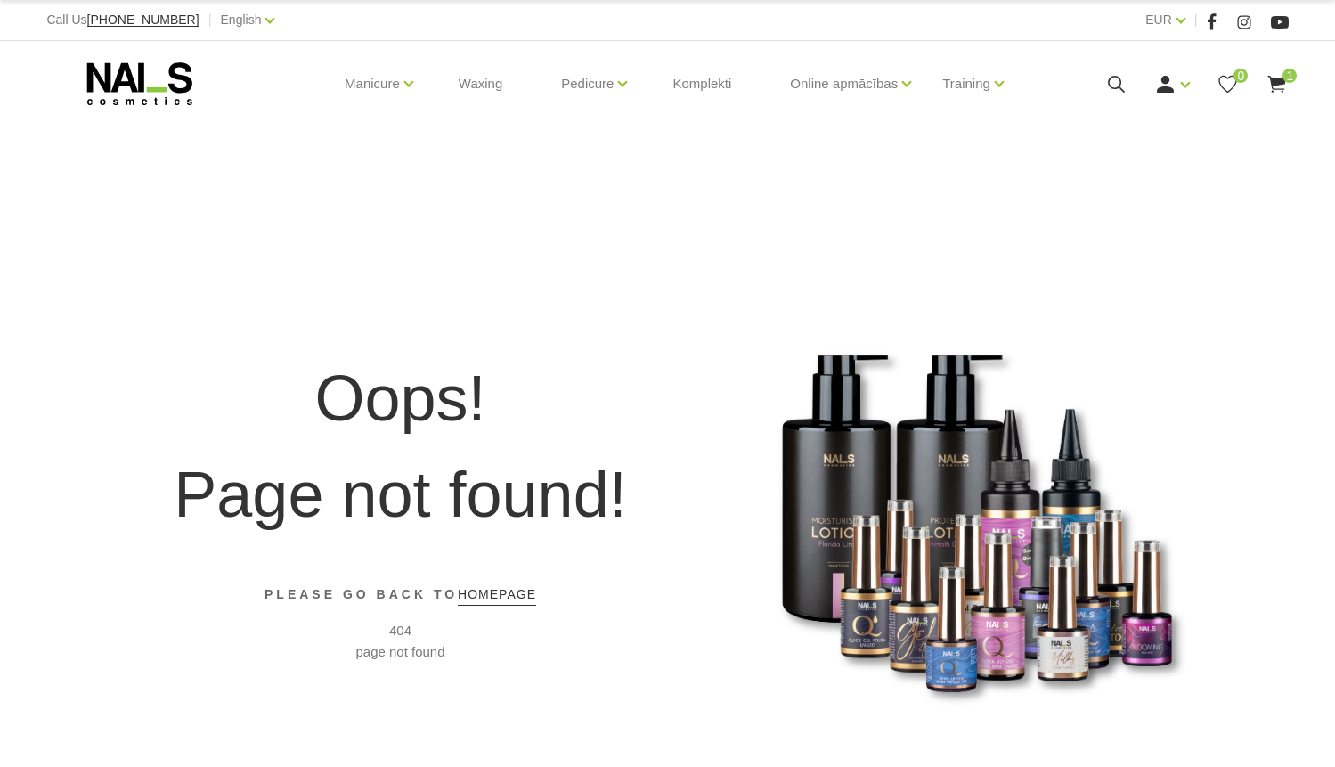
click at [131, 69] on icon at bounding box center [139, 83] width 187 height 45
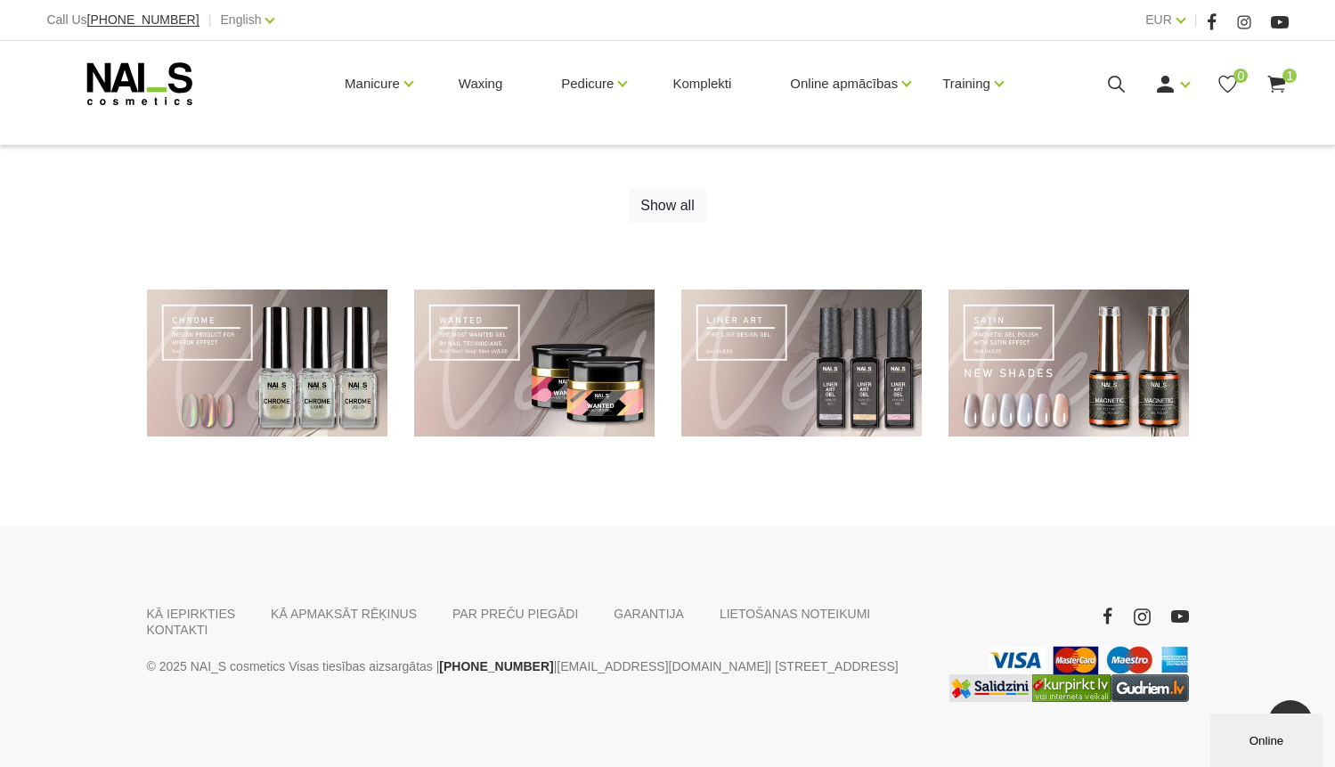
scroll to position [1268, 0]
click at [198, 622] on link "KONTAKTI" at bounding box center [177, 630] width 61 height 16
drag, startPoint x: 839, startPoint y: 643, endPoint x: 716, endPoint y: 646, distance: 122.9
click at [716, 656] on p "© 2025 NAI_S cosmetics Visas tiesības aizsargātas | +37120446646 | veikals@nais…" at bounding box center [534, 666] width 775 height 21
copy p "E.Birznieka Upīša 20a"
